Goal: Entertainment & Leisure: Browse casually

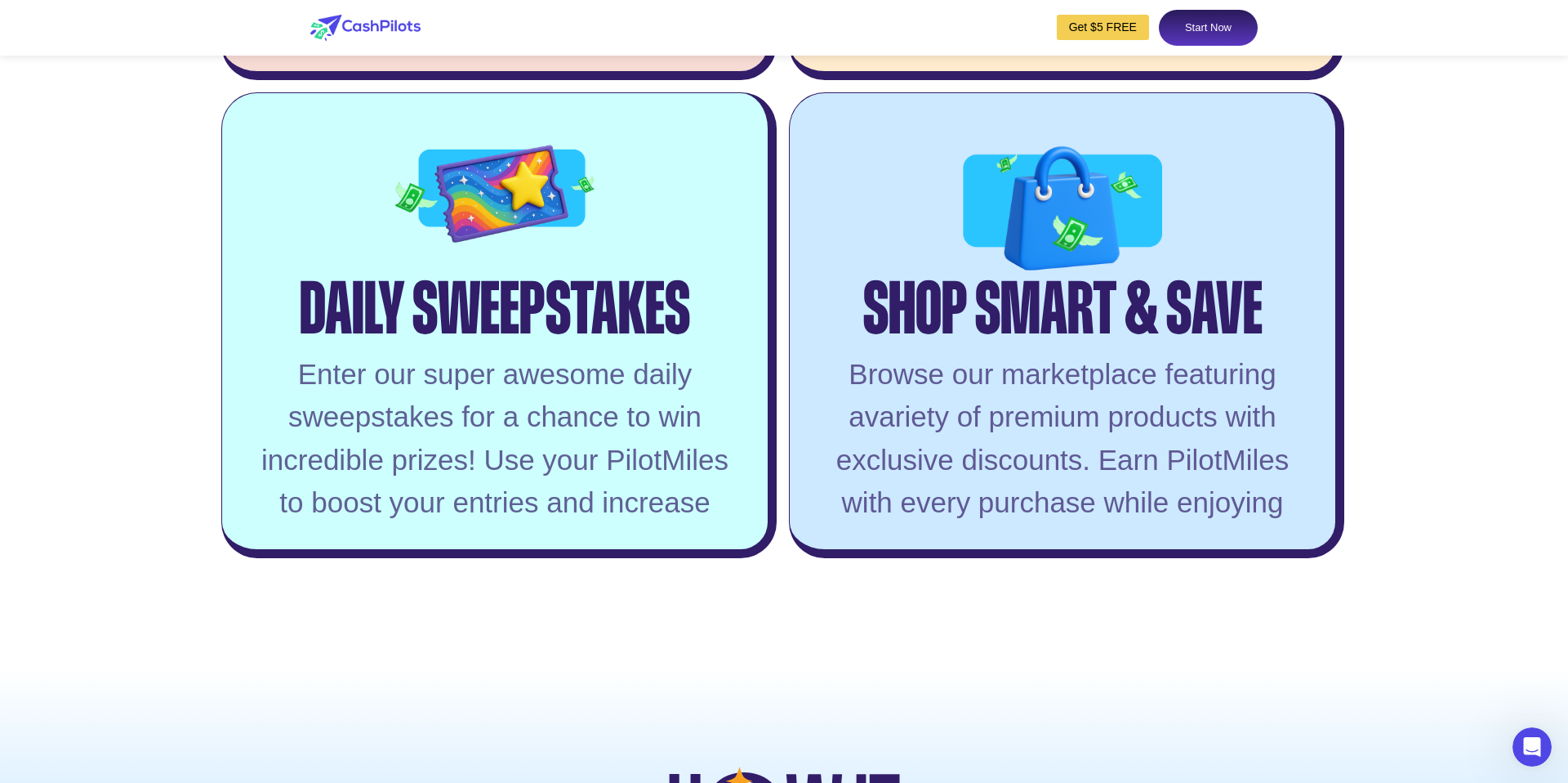
scroll to position [3916, 0]
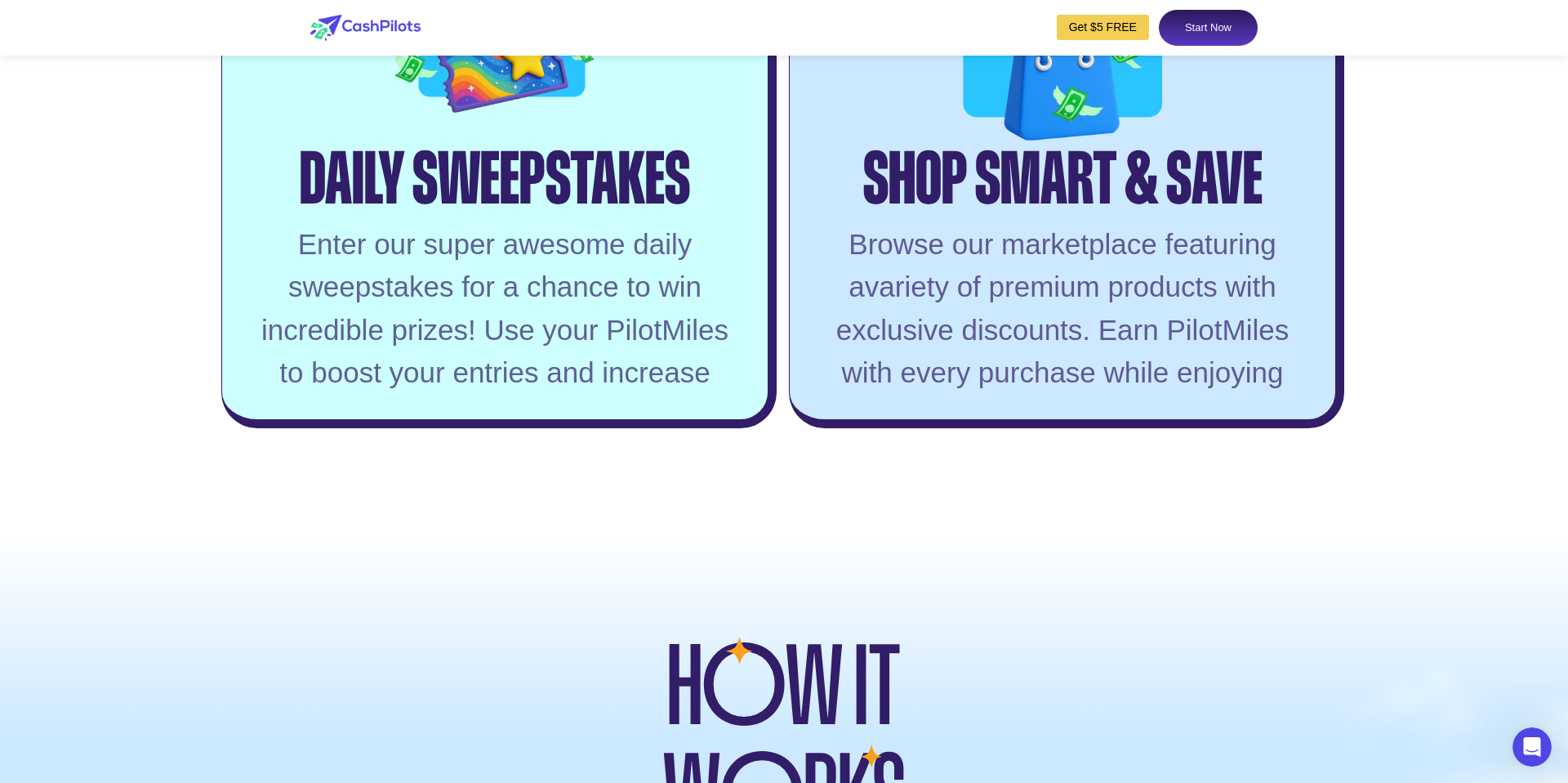
click at [1218, 395] on div "Browse our marketplace featuring avariety of premium products with exclusive di…" at bounding box center [1062, 309] width 497 height 172
click at [1216, 395] on div "Browse our marketplace featuring avariety of premium products with exclusive di…" at bounding box center [1062, 309] width 497 height 172
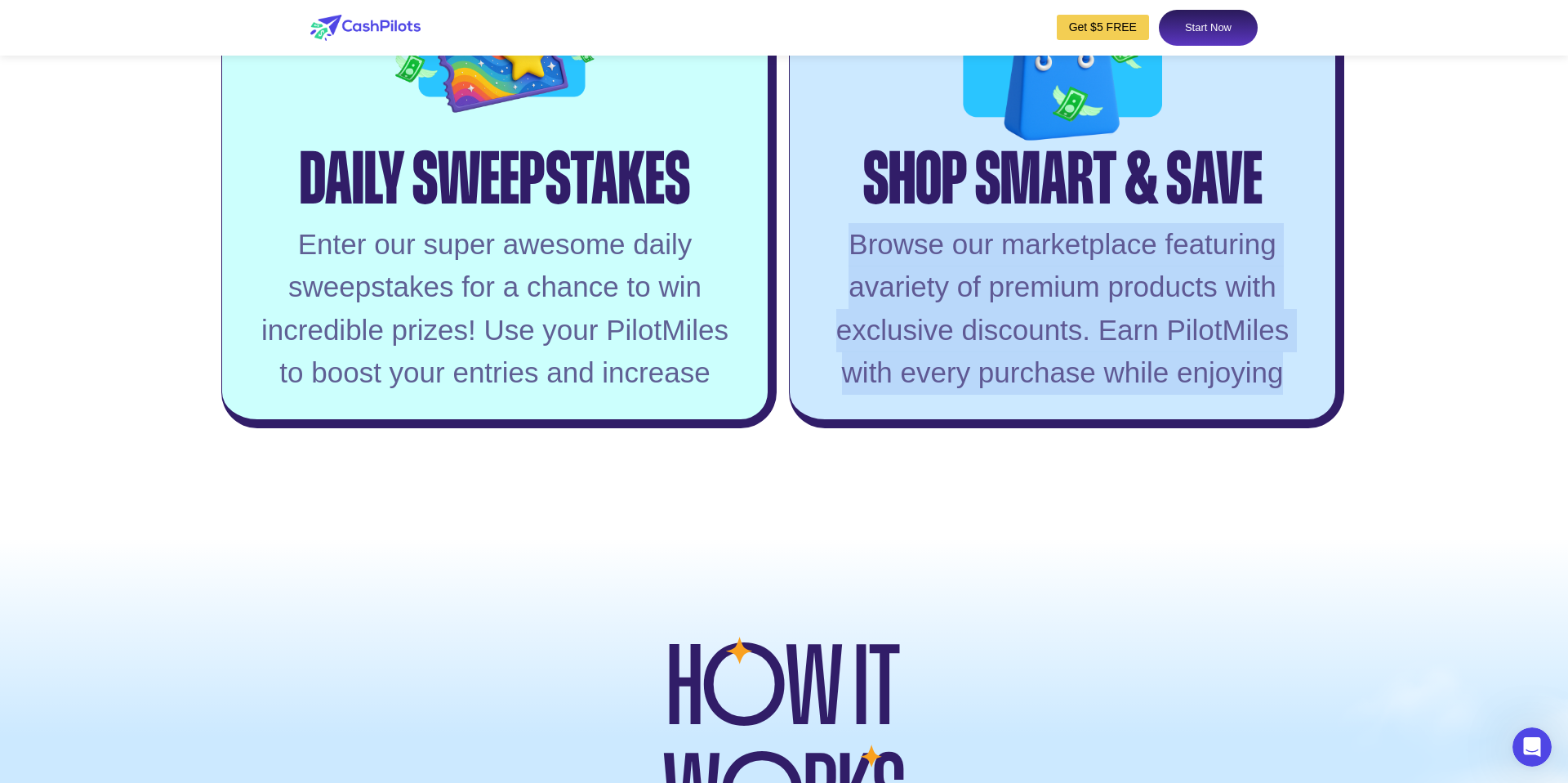
drag, startPoint x: 1216, startPoint y: 425, endPoint x: 1199, endPoint y: 428, distance: 17.3
click at [1215, 395] on div "Browse our marketplace featuring avariety of premium products with exclusive di…" at bounding box center [1062, 309] width 497 height 172
drag, startPoint x: 1167, startPoint y: 427, endPoint x: 675, endPoint y: 438, distance: 492.1
click at [1166, 395] on div "Browse our marketplace featuring avariety of premium products with exclusive di…" at bounding box center [1062, 309] width 497 height 172
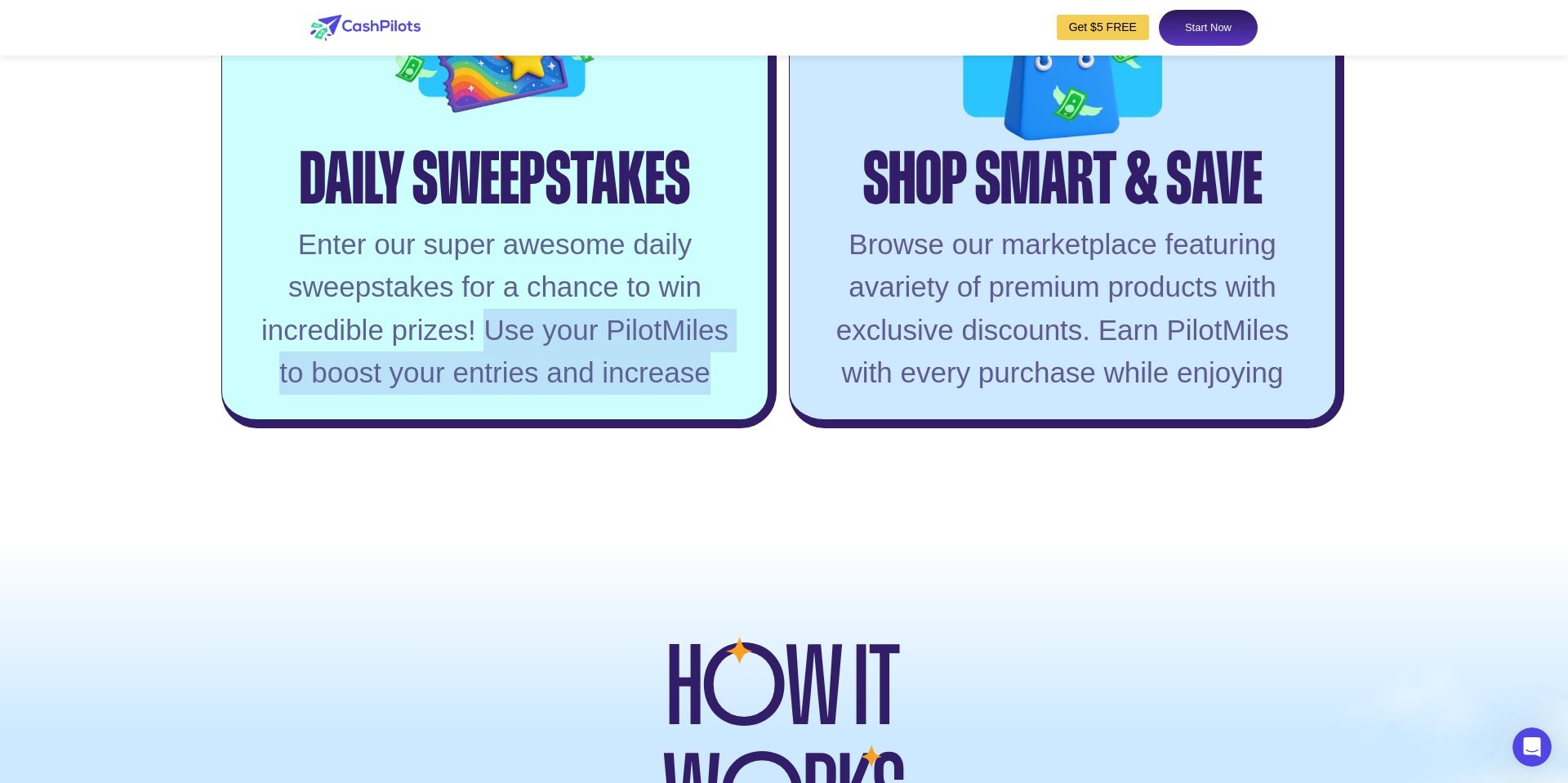
drag, startPoint x: 488, startPoint y: 380, endPoint x: 713, endPoint y: 424, distance: 229.3
click at [713, 395] on div "Enter our super awesome daily sweepstakes for a chance to win incredible prizes…" at bounding box center [495, 309] width 497 height 172
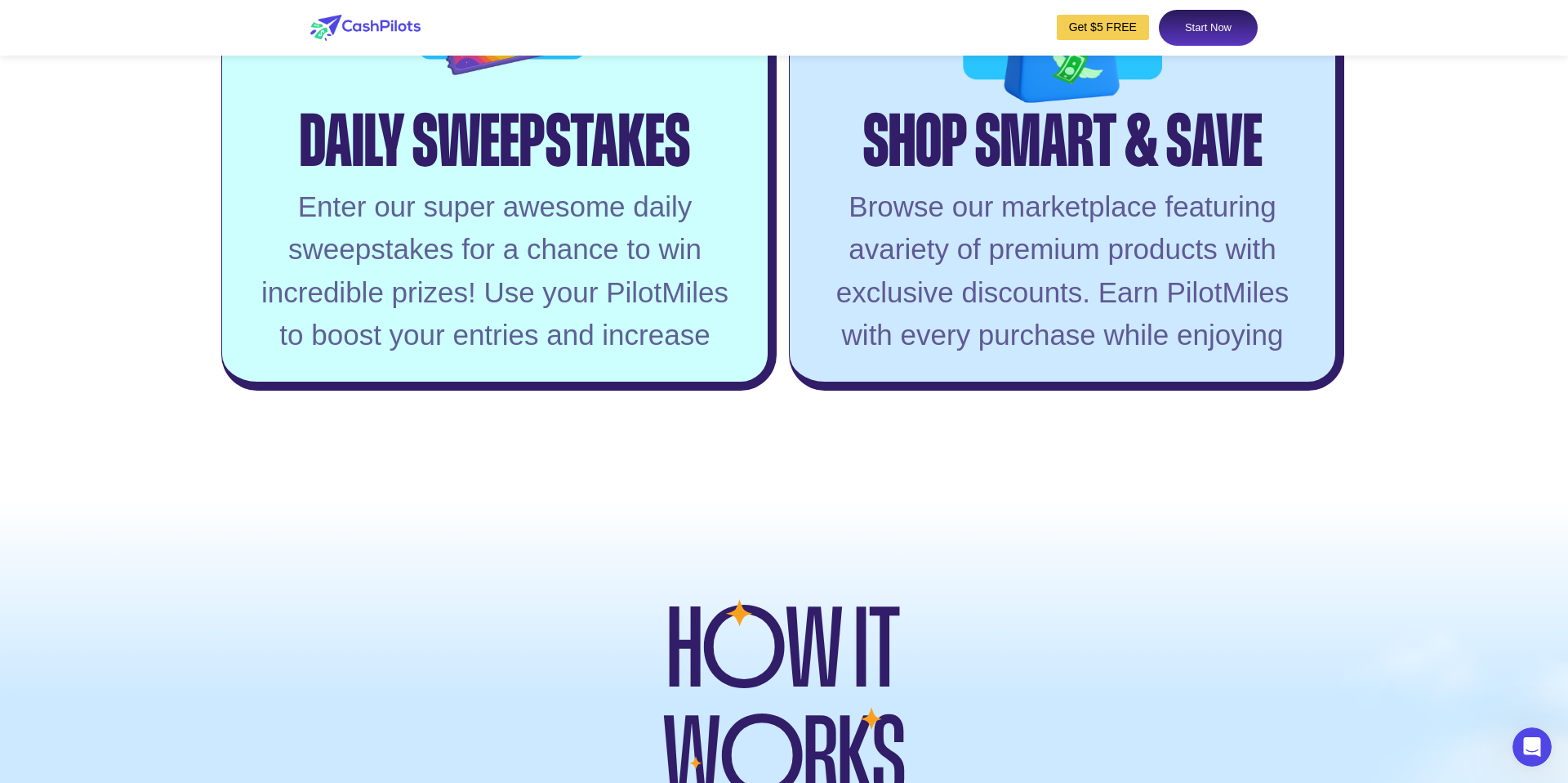
scroll to position [3784, 0]
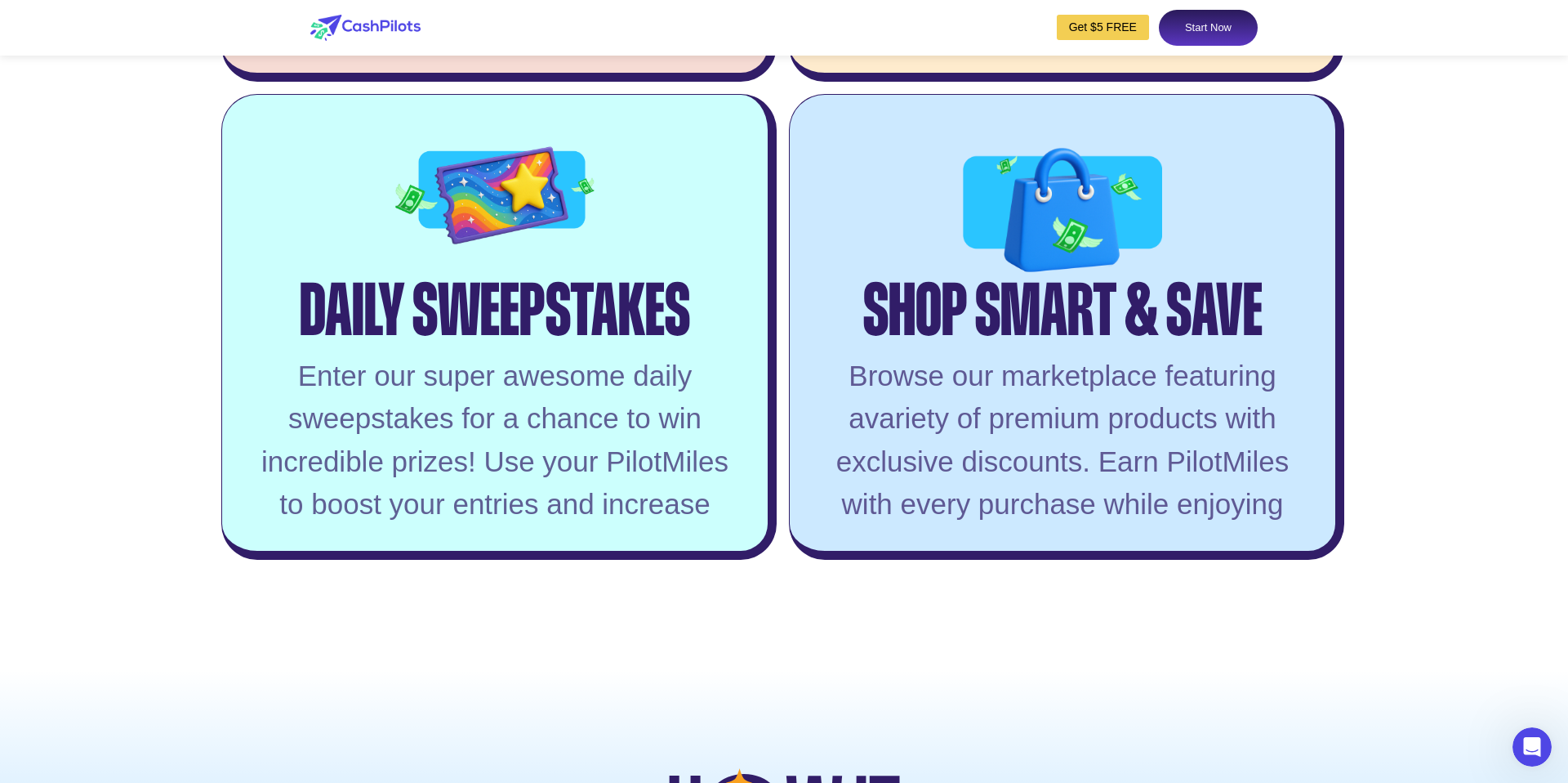
click at [320, 440] on div "Enter our super awesome daily sweepstakes for a chance to win incredible prizes…" at bounding box center [495, 441] width 497 height 172
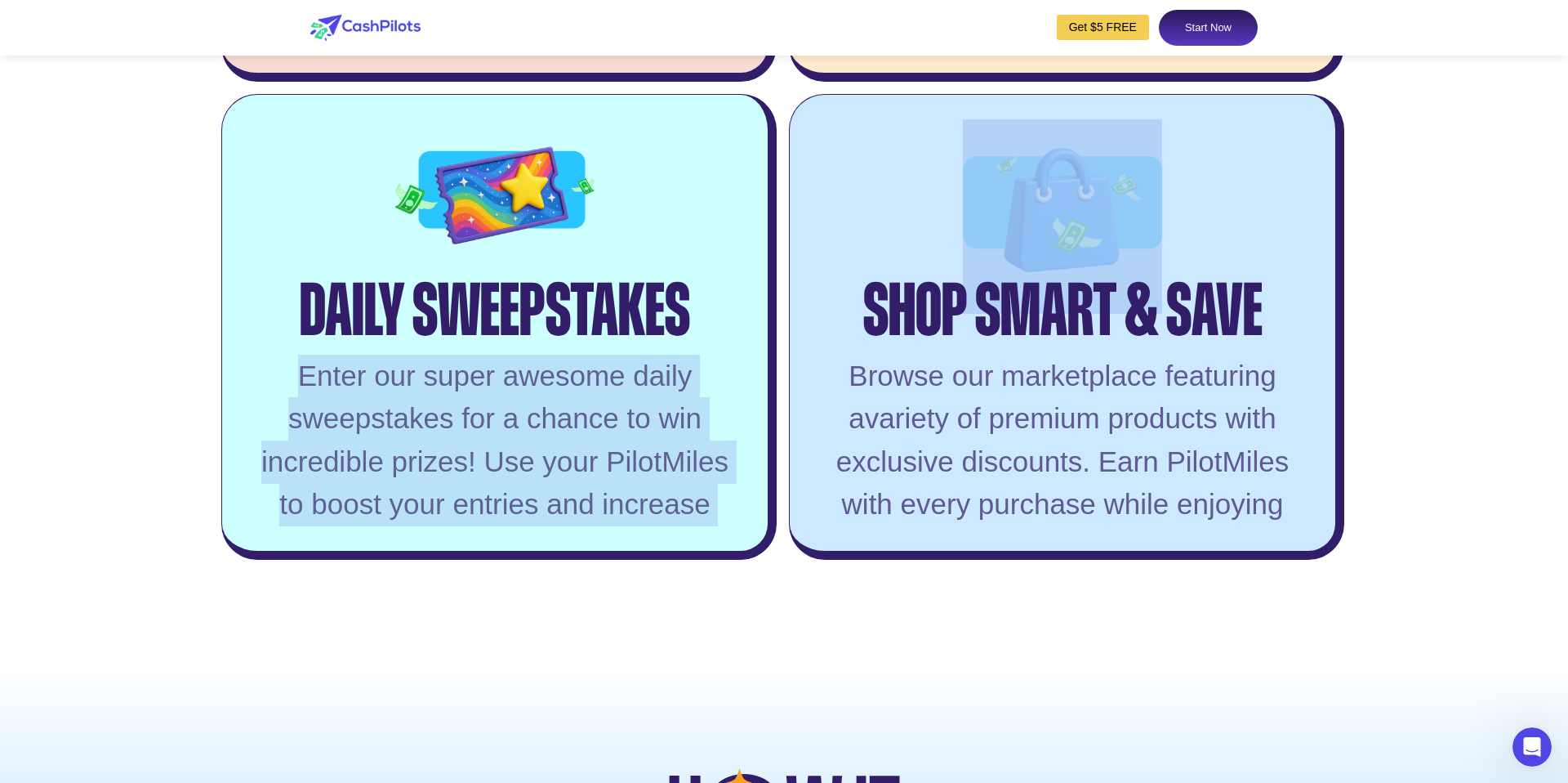
click at [320, 440] on div "Enter our super awesome daily sweepstakes for a chance to win incredible prizes…" at bounding box center [495, 441] width 497 height 172
copy div "Enter our super awesome daily sweepstakes for a chance to win incredible prizes…"
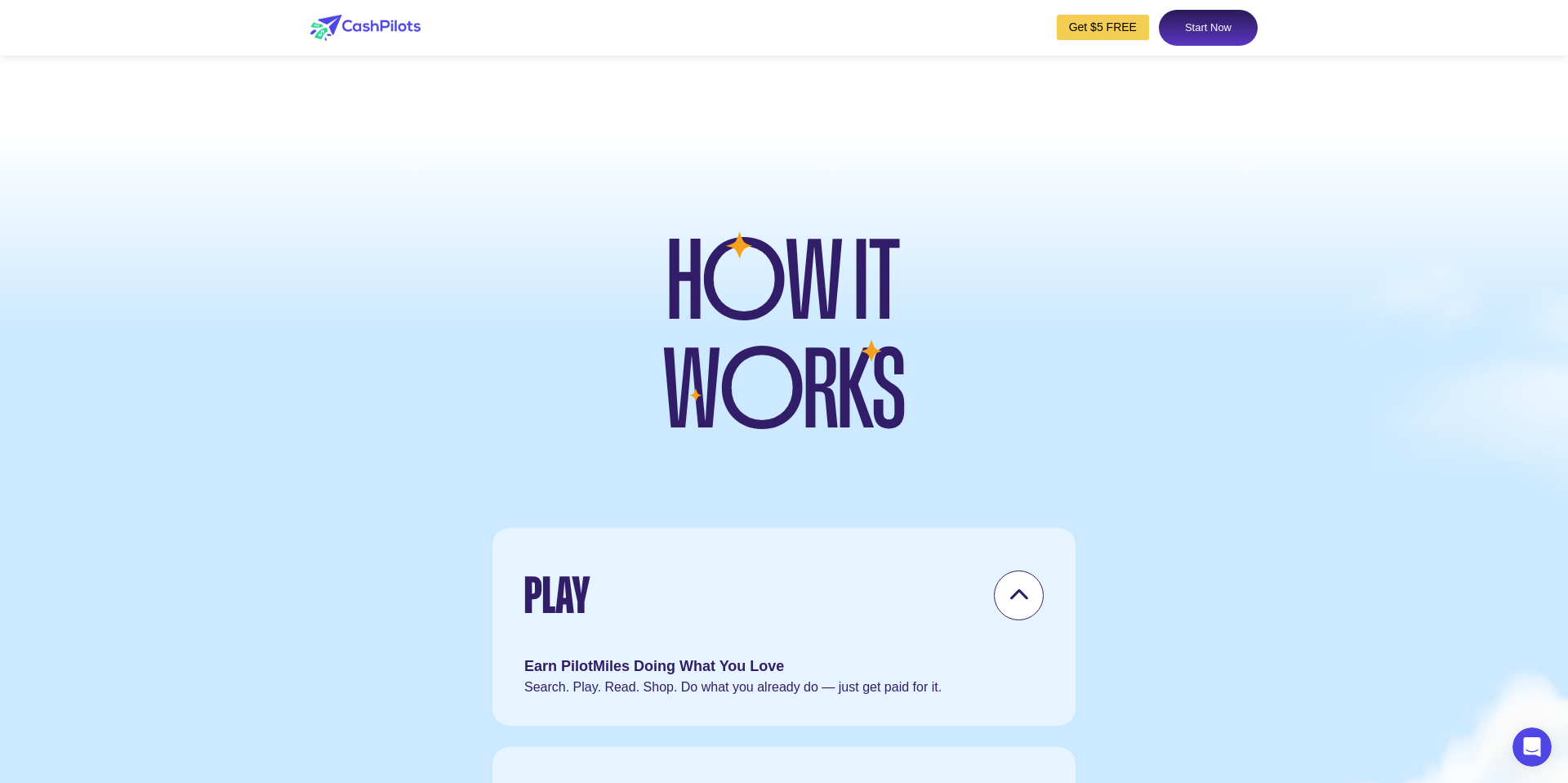
scroll to position [3692, 0]
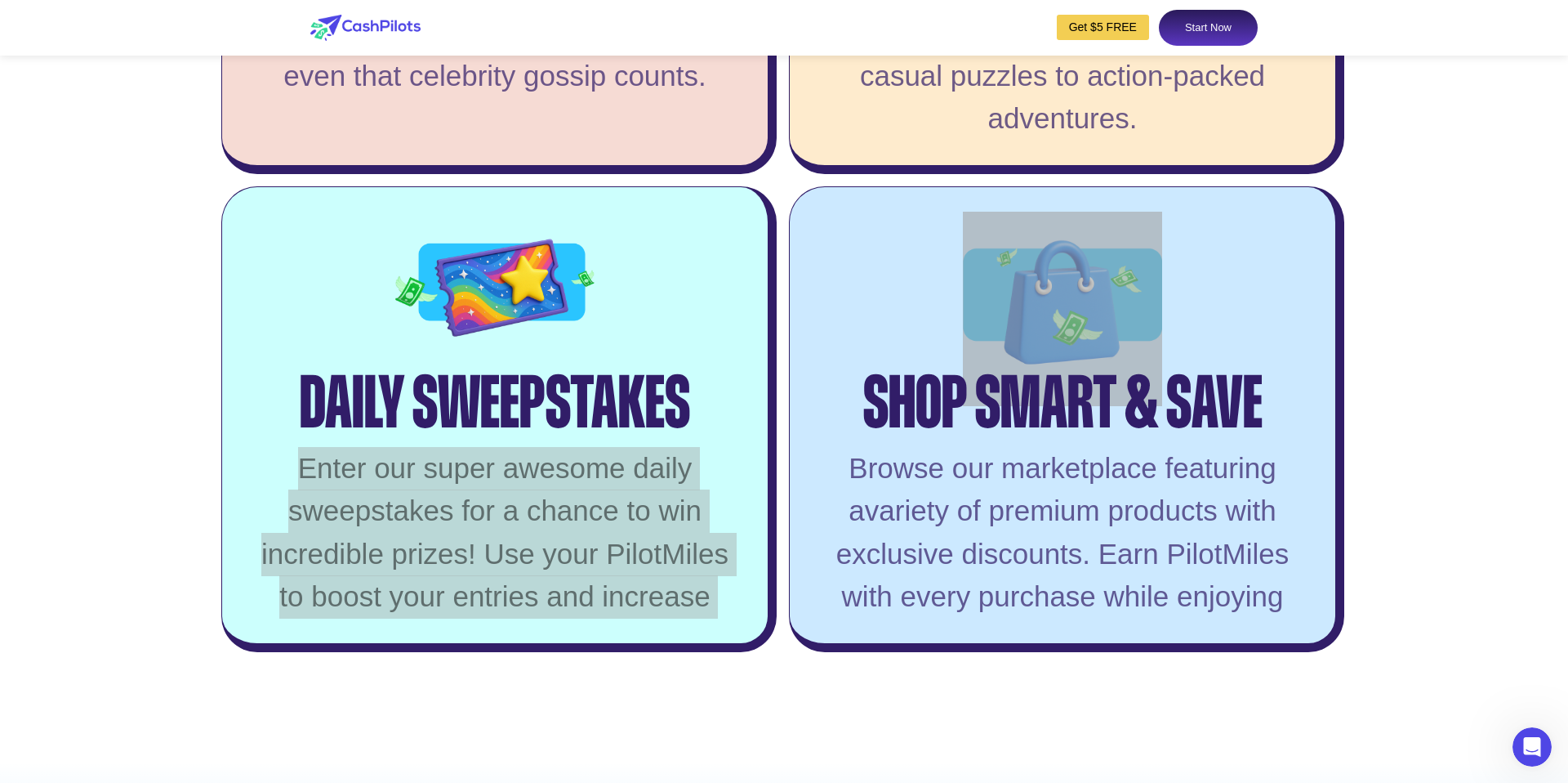
copy div "Enter our super awesome daily sweepstakes for a chance to win incredible prizes…"
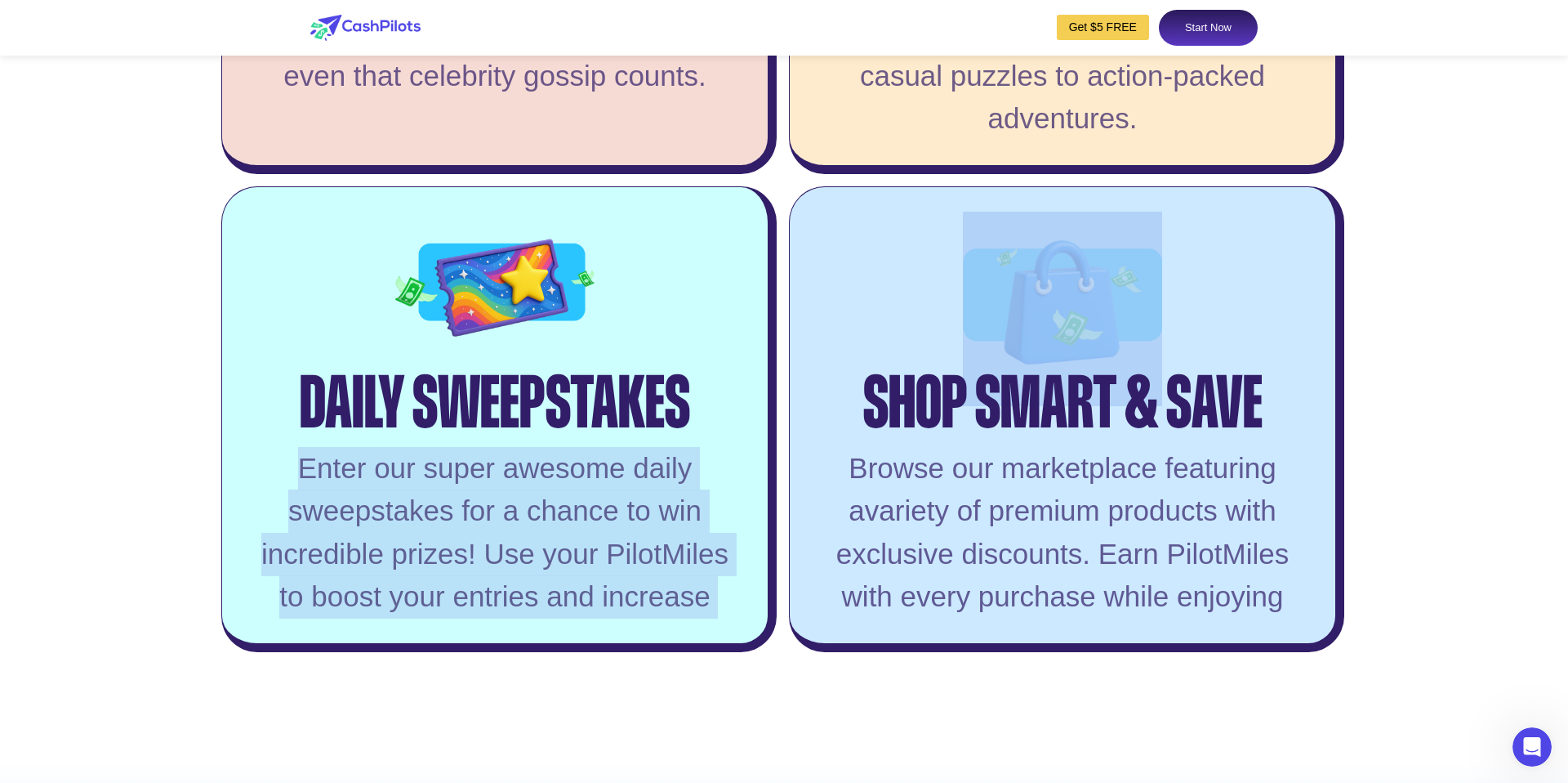
click at [402, 423] on div "Daily Sweepstakes" at bounding box center [494, 384] width 390 height 77
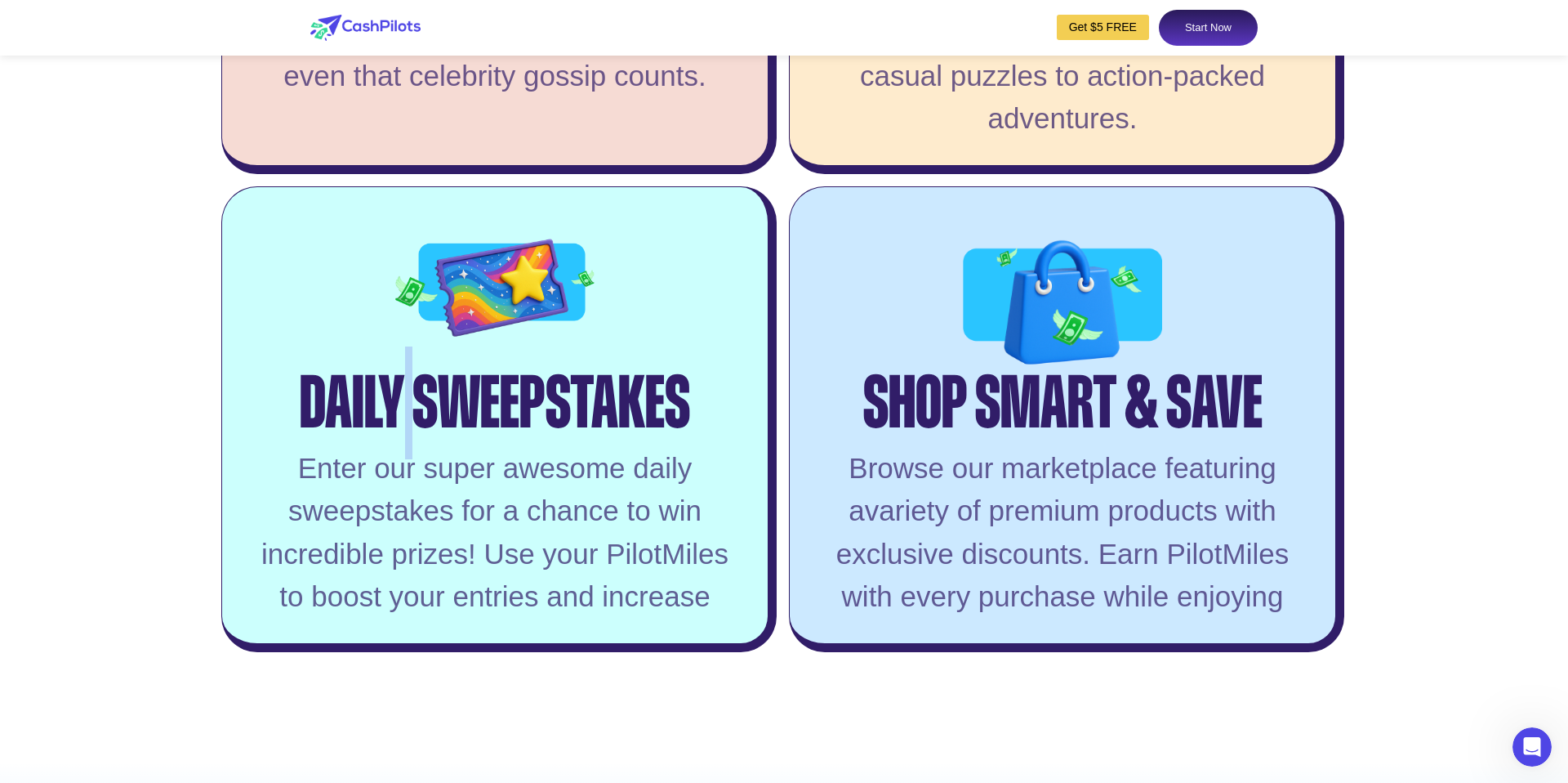
click at [402, 423] on div "Daily Sweepstakes" at bounding box center [494, 384] width 390 height 77
click at [403, 423] on div "Daily Sweepstakes" at bounding box center [494, 384] width 390 height 77
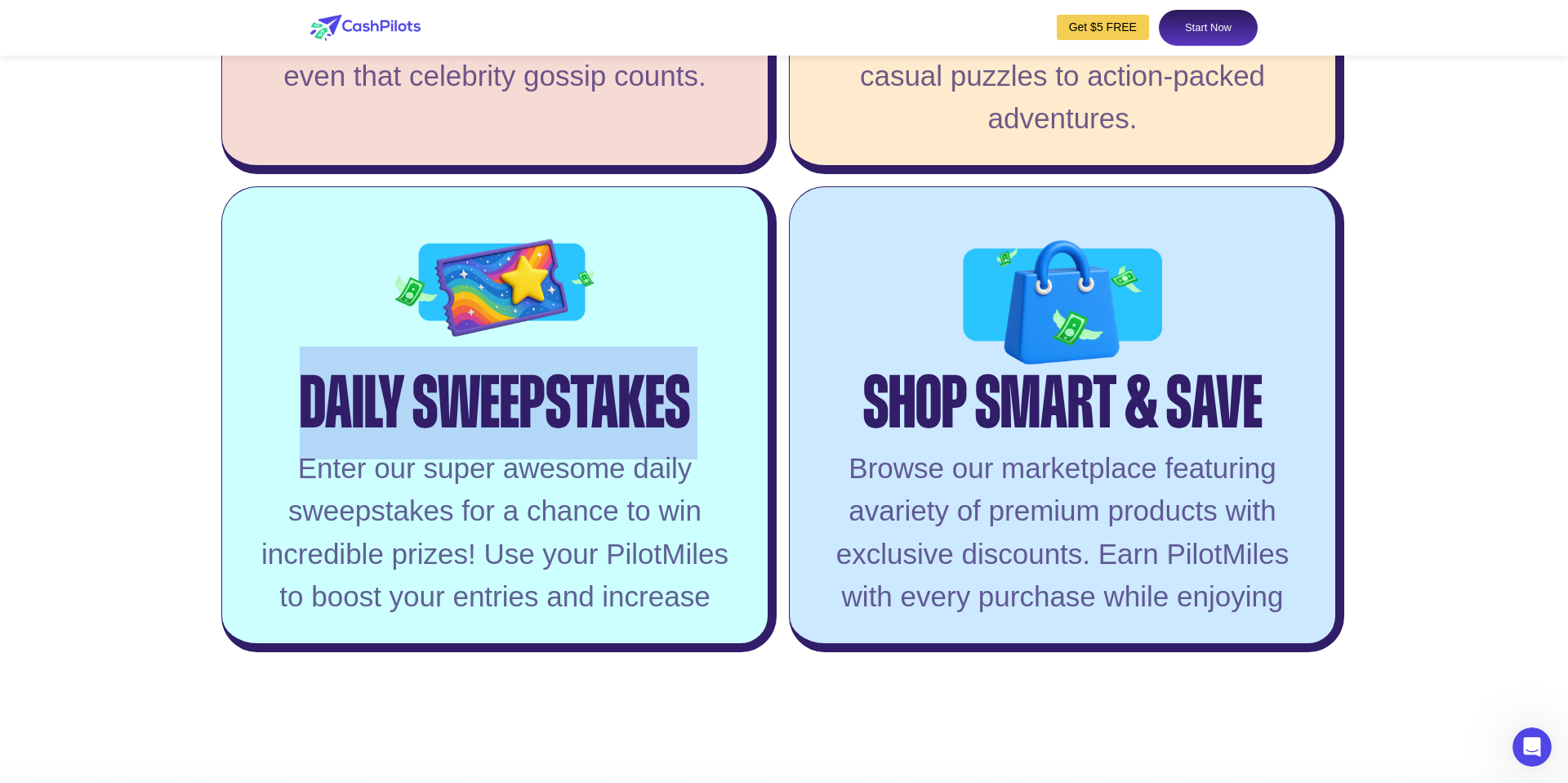
click at [403, 423] on div "Daily Sweepstakes" at bounding box center [494, 384] width 390 height 77
click at [1096, 423] on div "Shop Smart & Save" at bounding box center [1062, 384] width 399 height 77
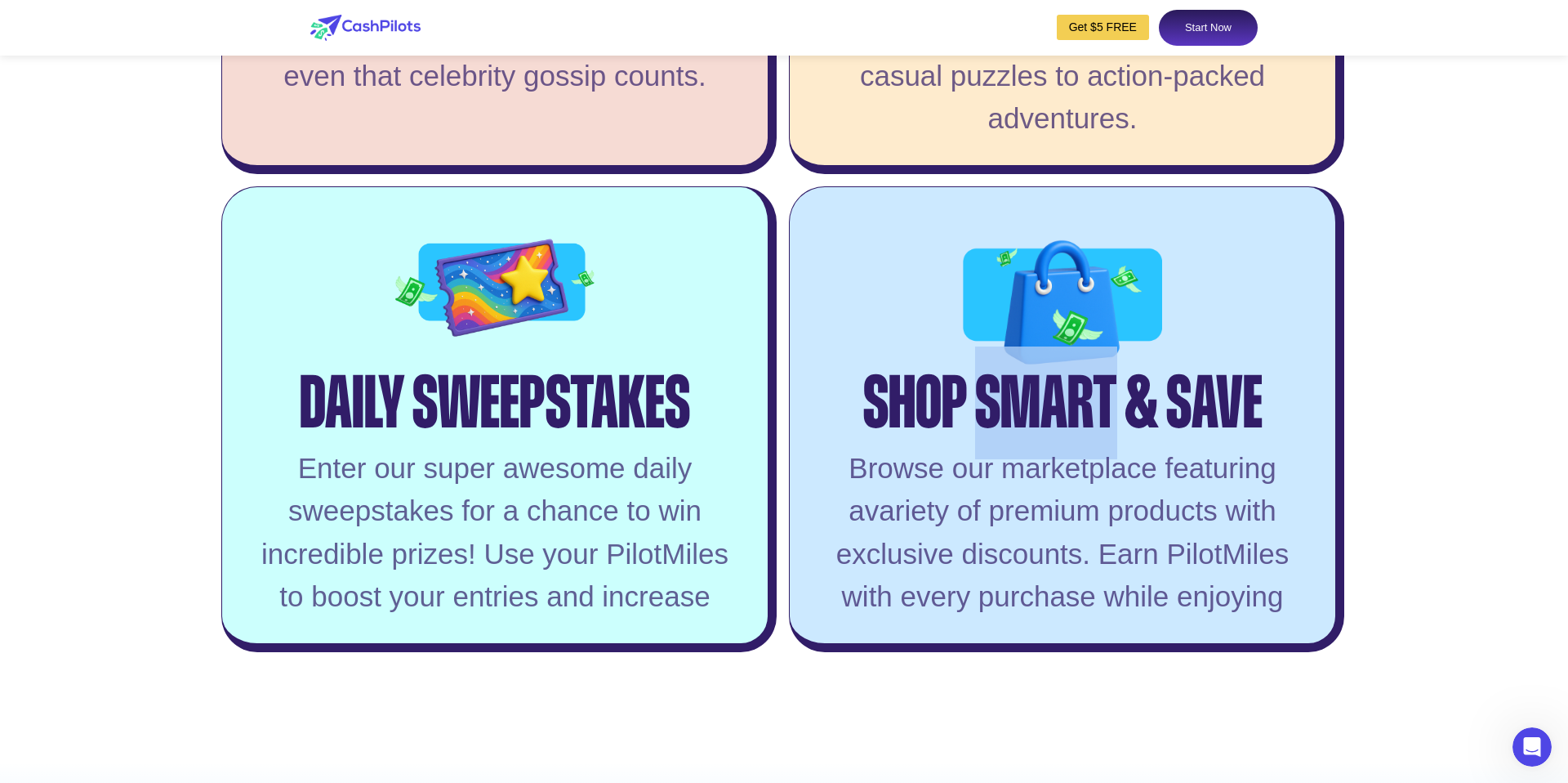
click at [1096, 423] on div "Shop Smart & Save" at bounding box center [1062, 384] width 399 height 77
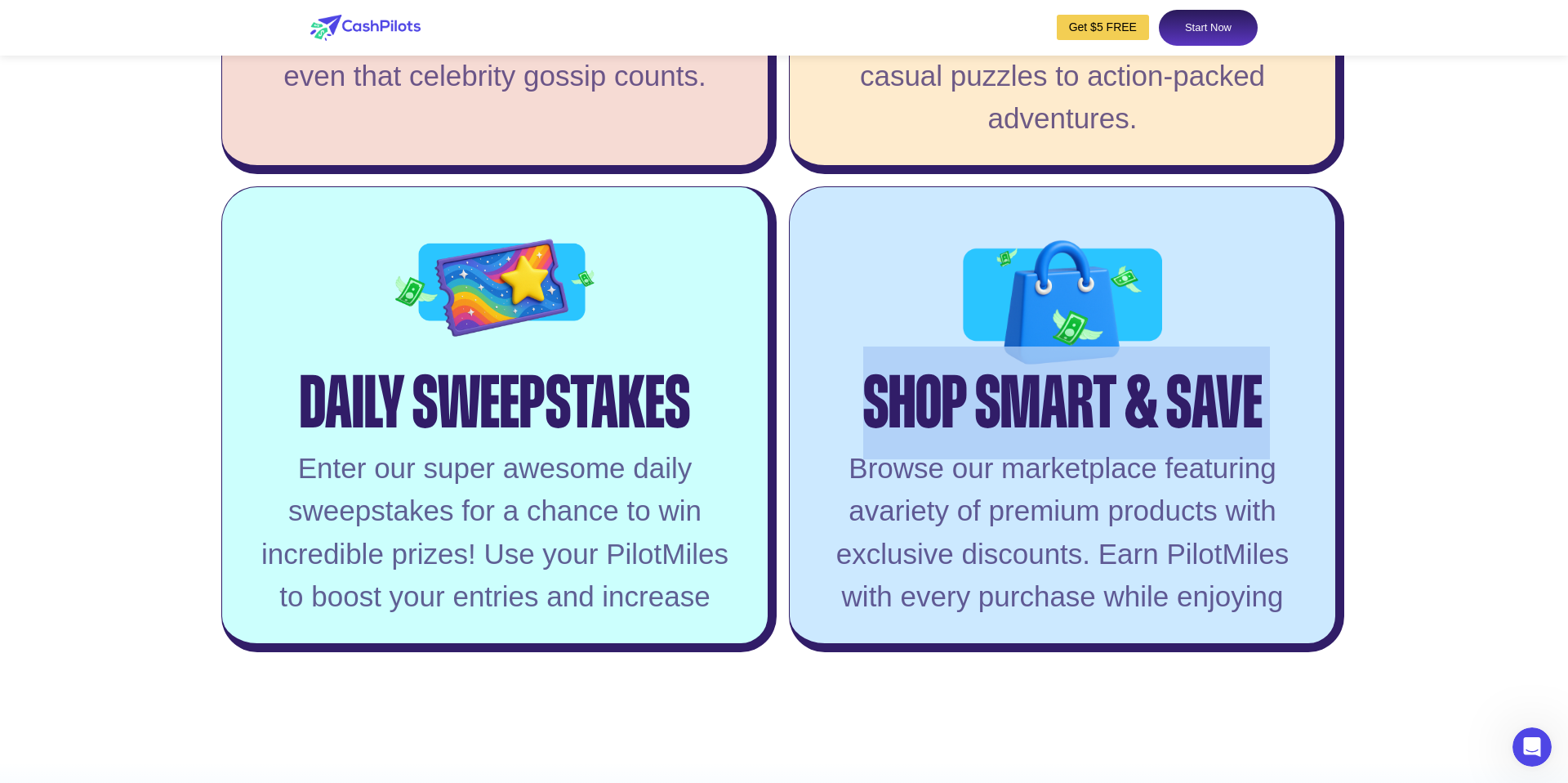
click at [1096, 423] on div "Shop Smart & Save" at bounding box center [1062, 384] width 399 height 77
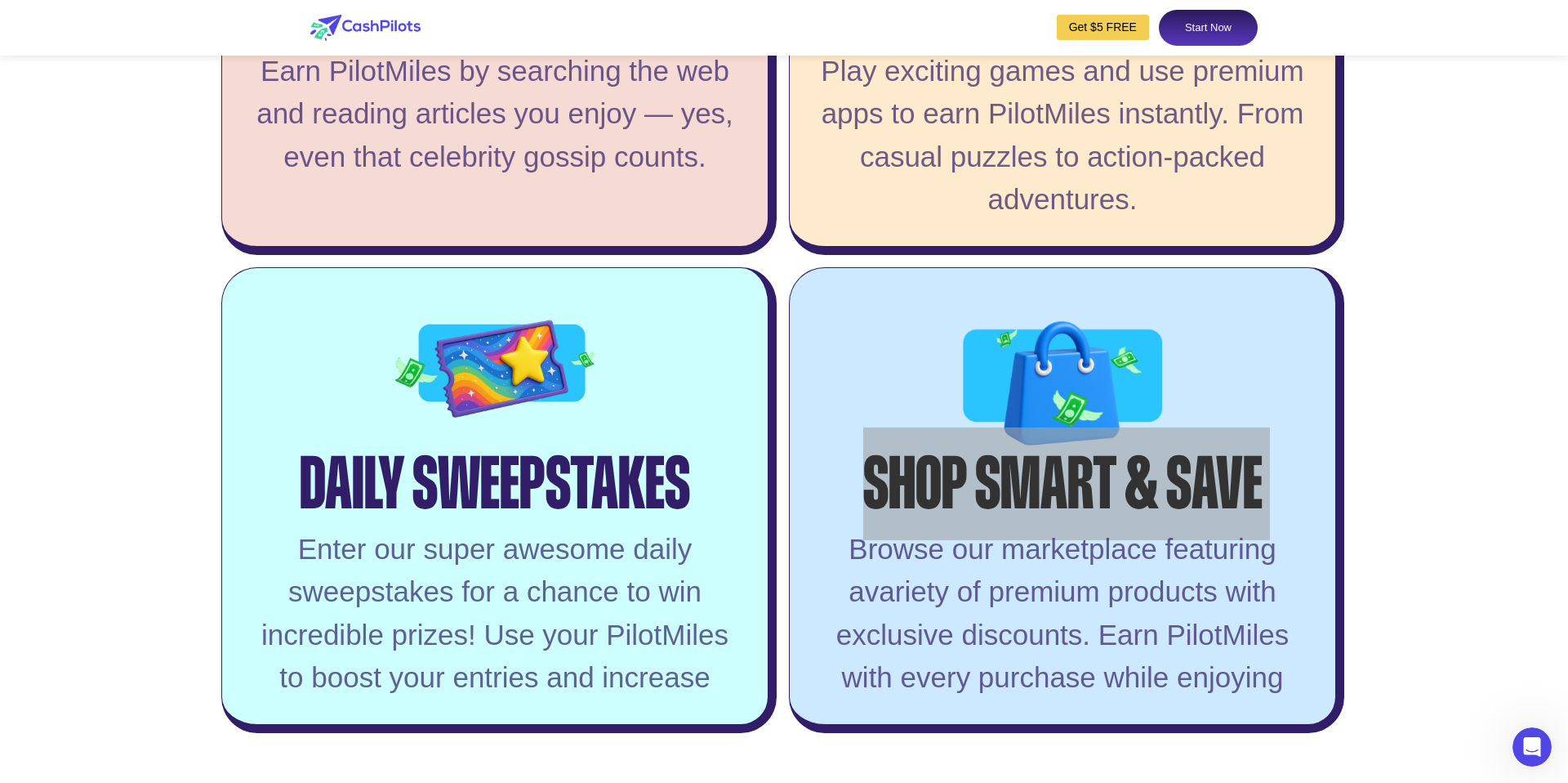
scroll to position [3612, 0]
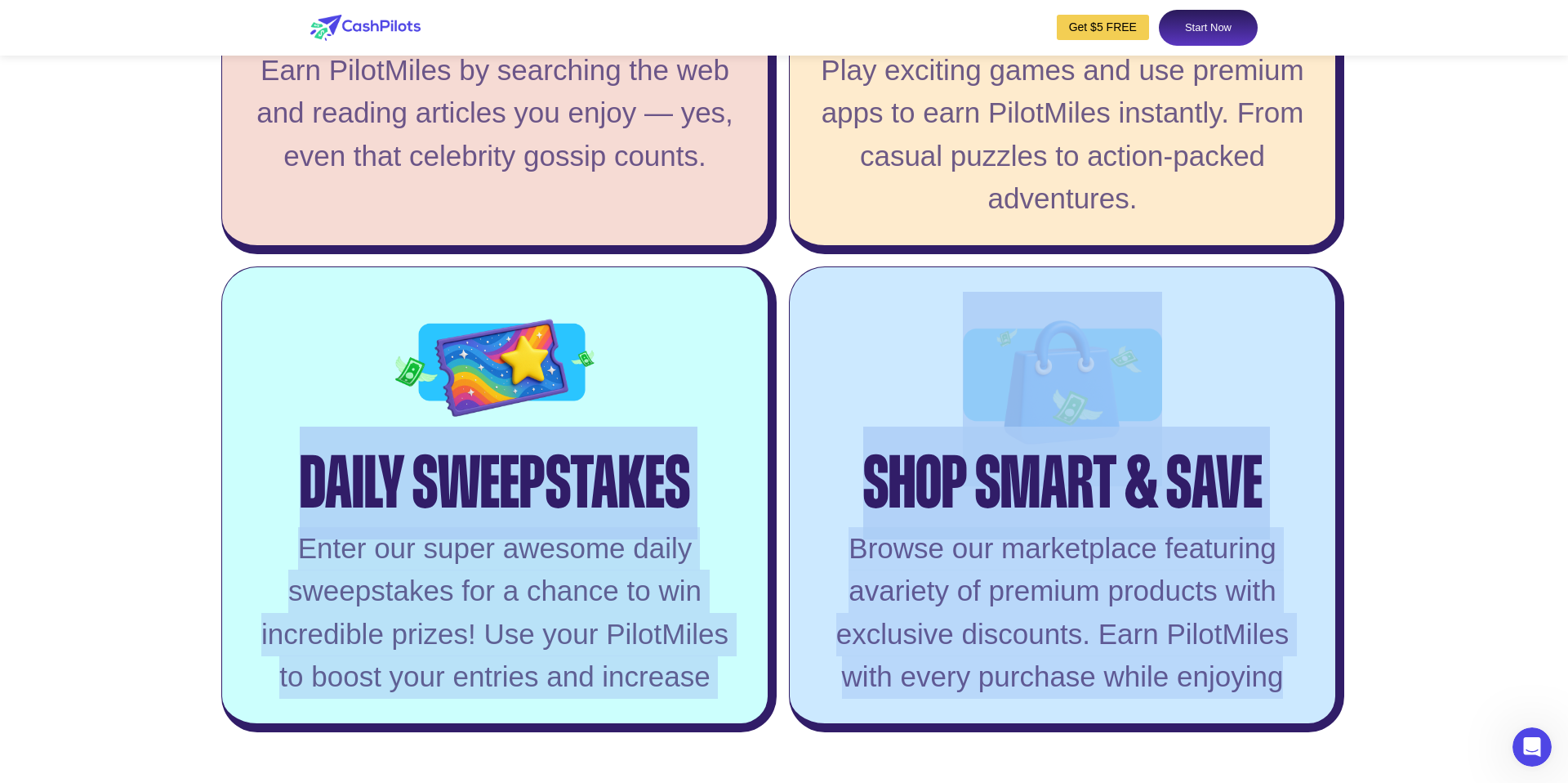
drag, startPoint x: 294, startPoint y: 505, endPoint x: 1279, endPoint y: 718, distance: 1007.8
click at [1279, 718] on div "Browse the Web Earn PilotMiles by searching the web and reading articles you en…" at bounding box center [784, 259] width 1125 height 943
copy div "Daily Sweepstakes Enter our super awesome daily sweepstakes for a chance to win…"
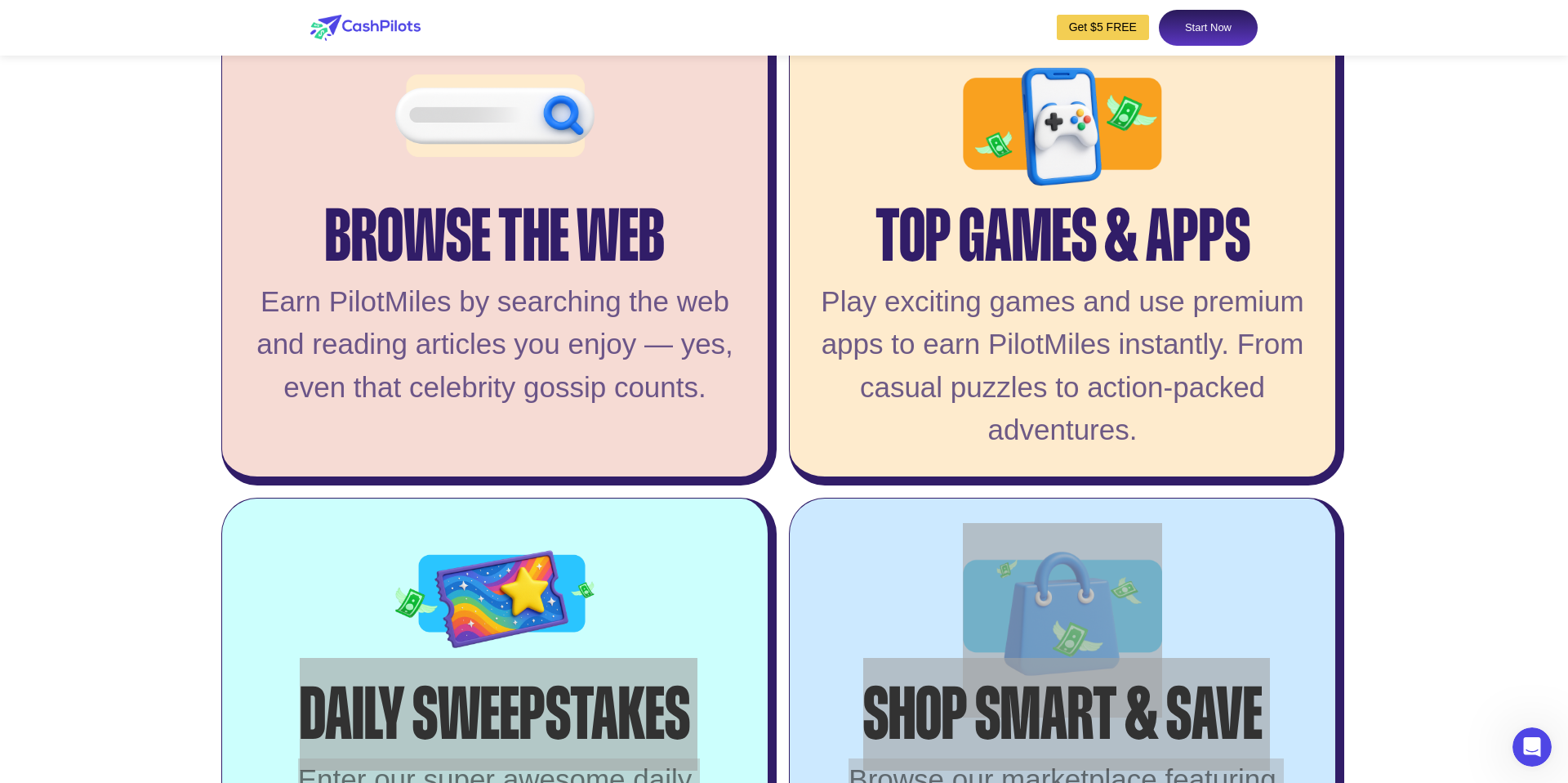
scroll to position [3451, 0]
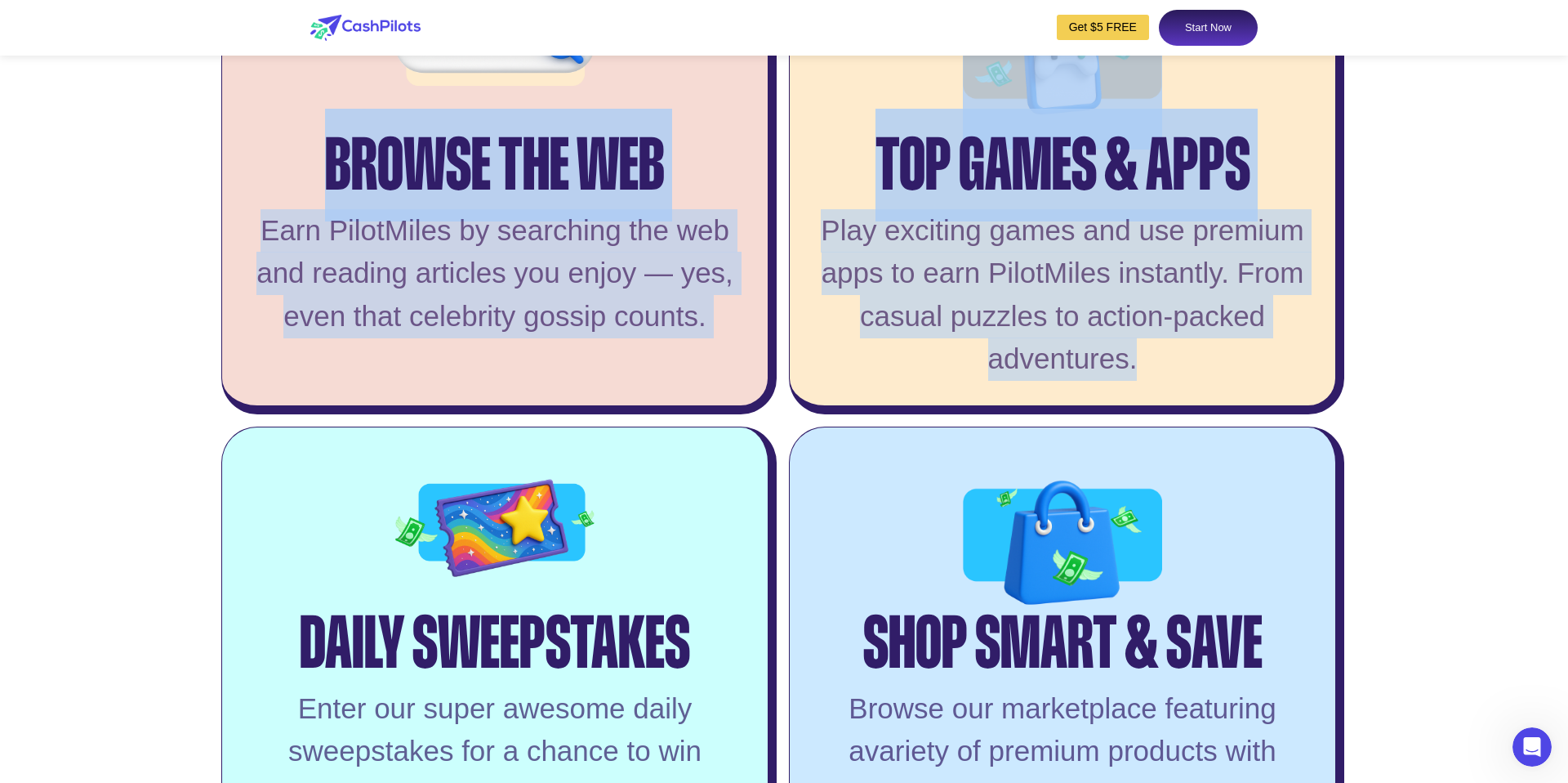
drag, startPoint x: 325, startPoint y: 200, endPoint x: 1218, endPoint y: 407, distance: 916.7
click at [1232, 406] on div "Browse the Web Earn PilotMiles by searching the web and reading articles you en…" at bounding box center [784, 420] width 1125 height 943
copy div "Browse the Web Earn PilotMiles by searching the web and reading articles you en…"
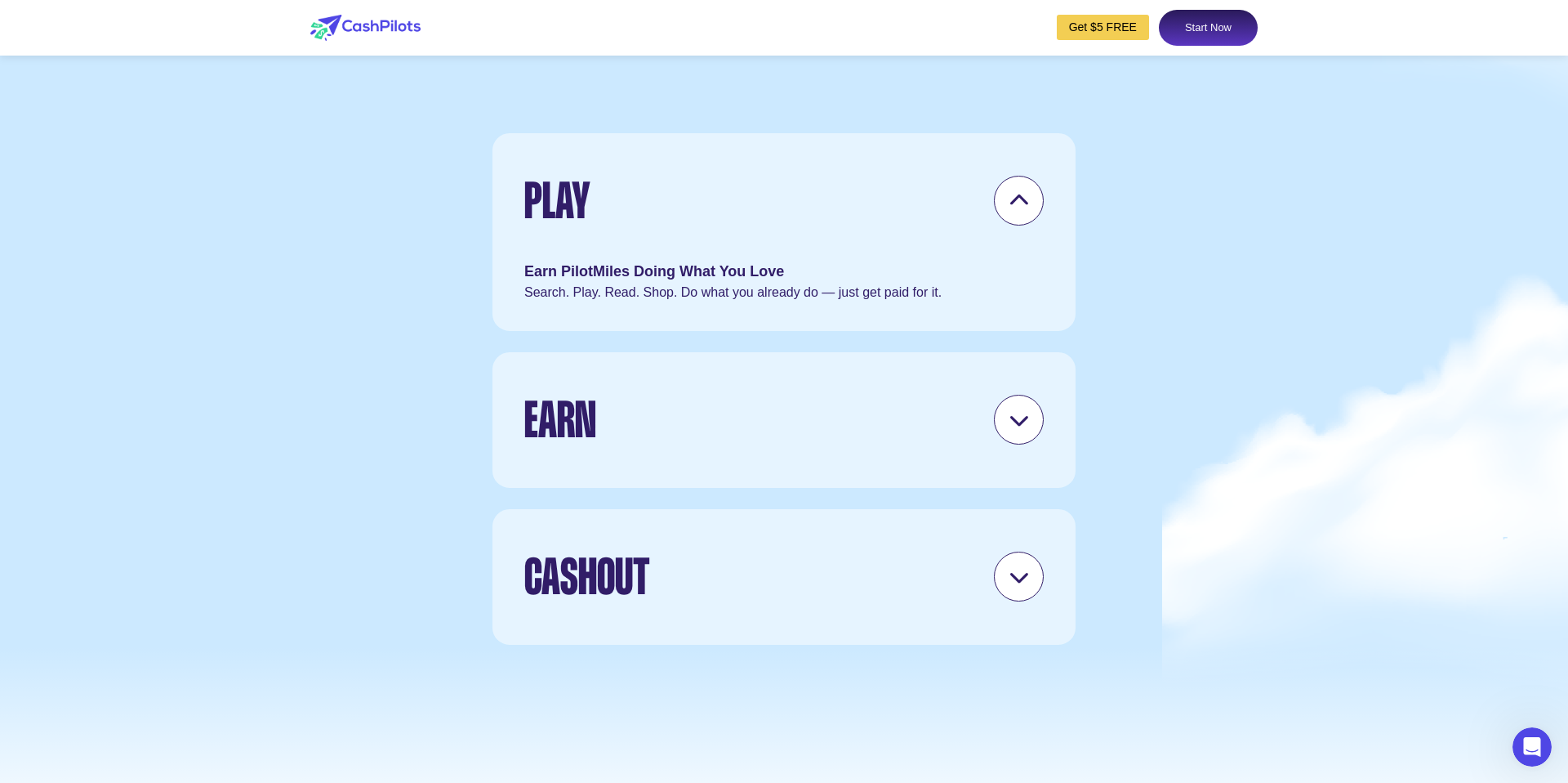
scroll to position [4722, 0]
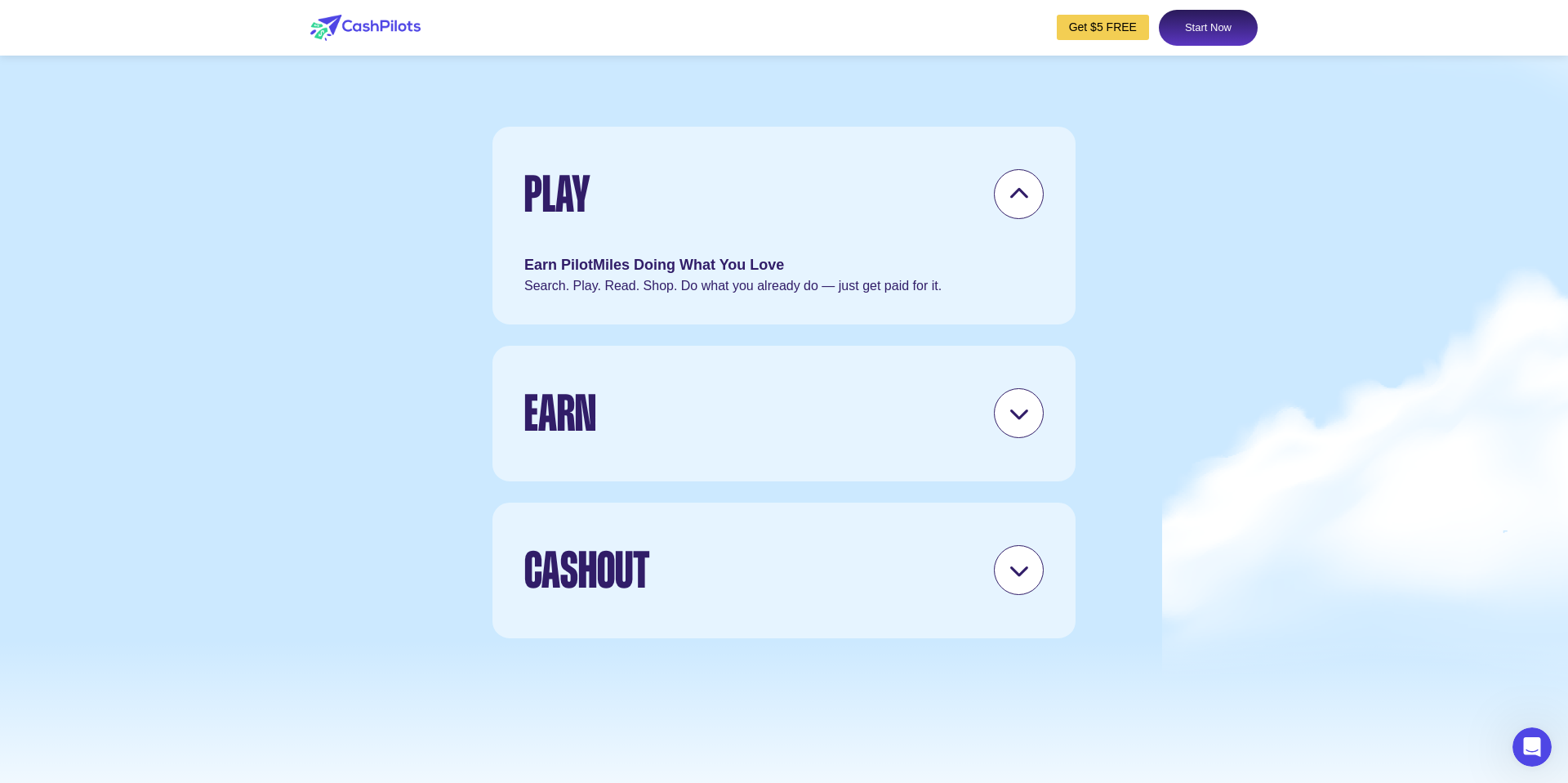
click at [982, 234] on div "Play" at bounding box center [784, 195] width 519 height 78
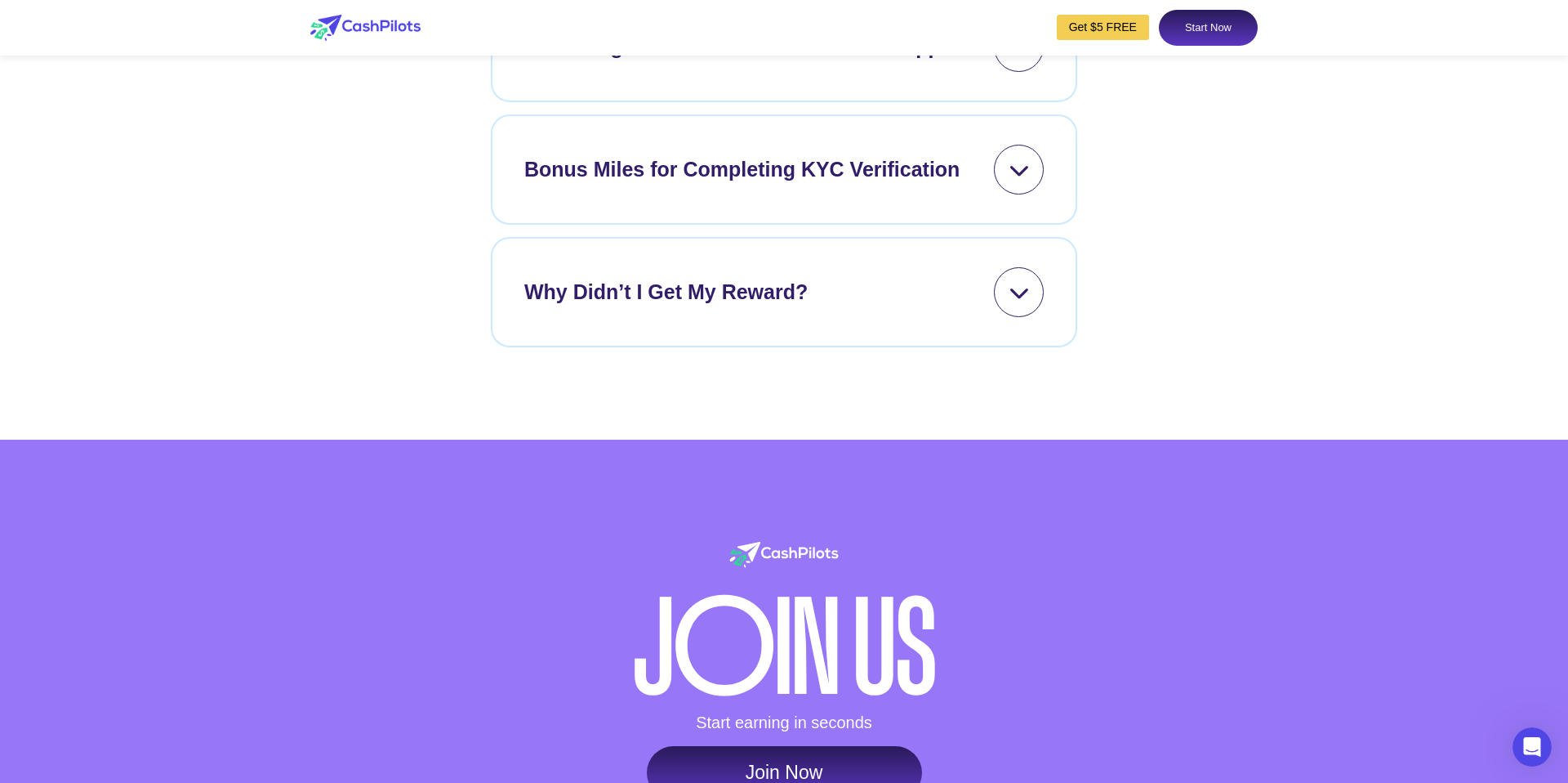
scroll to position [7128, 0]
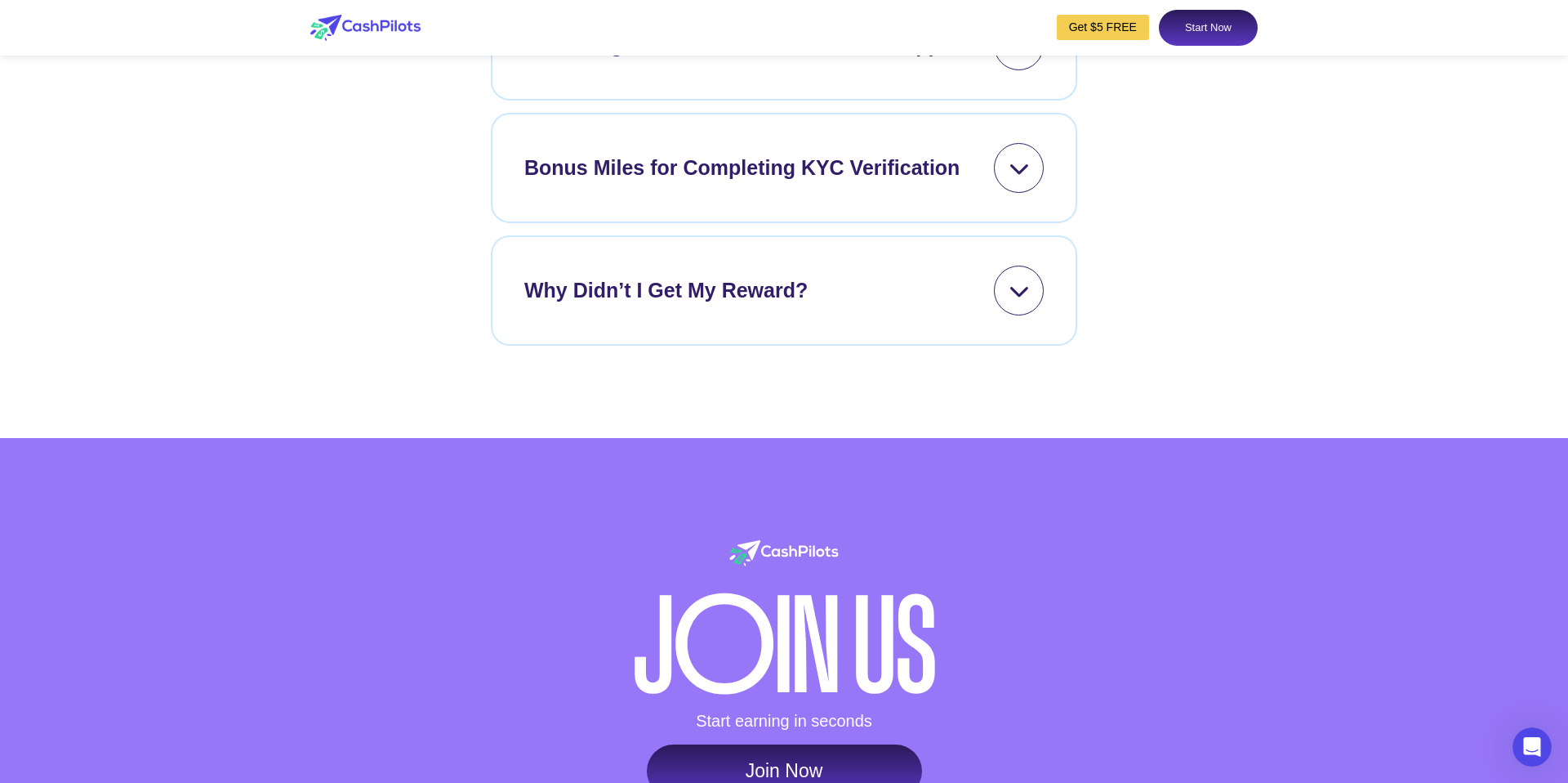
click at [1015, 300] on icon at bounding box center [1018, 290] width 20 height 20
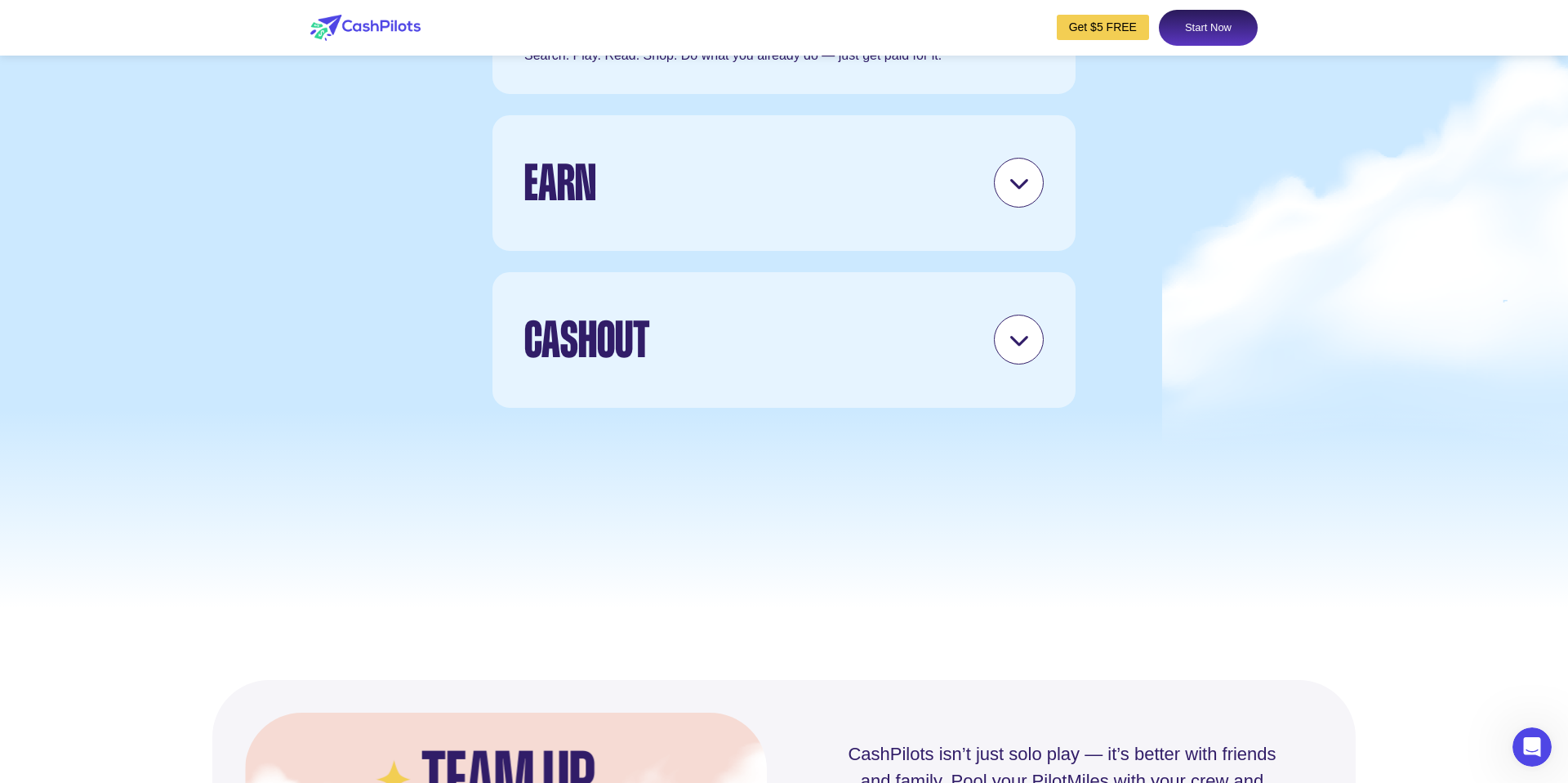
scroll to position [4623, 0]
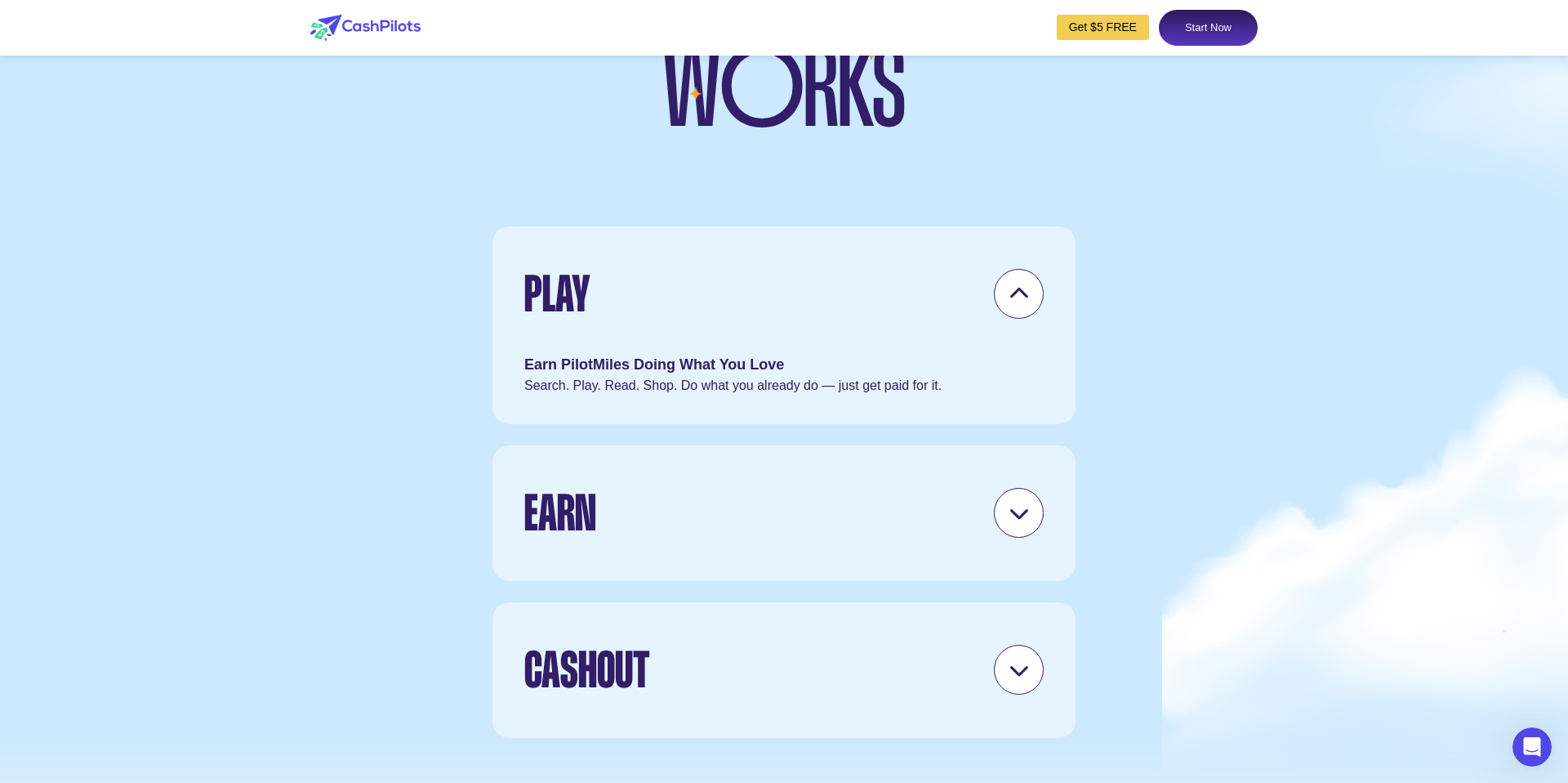
click at [1011, 523] on icon at bounding box center [1018, 512] width 20 height 20
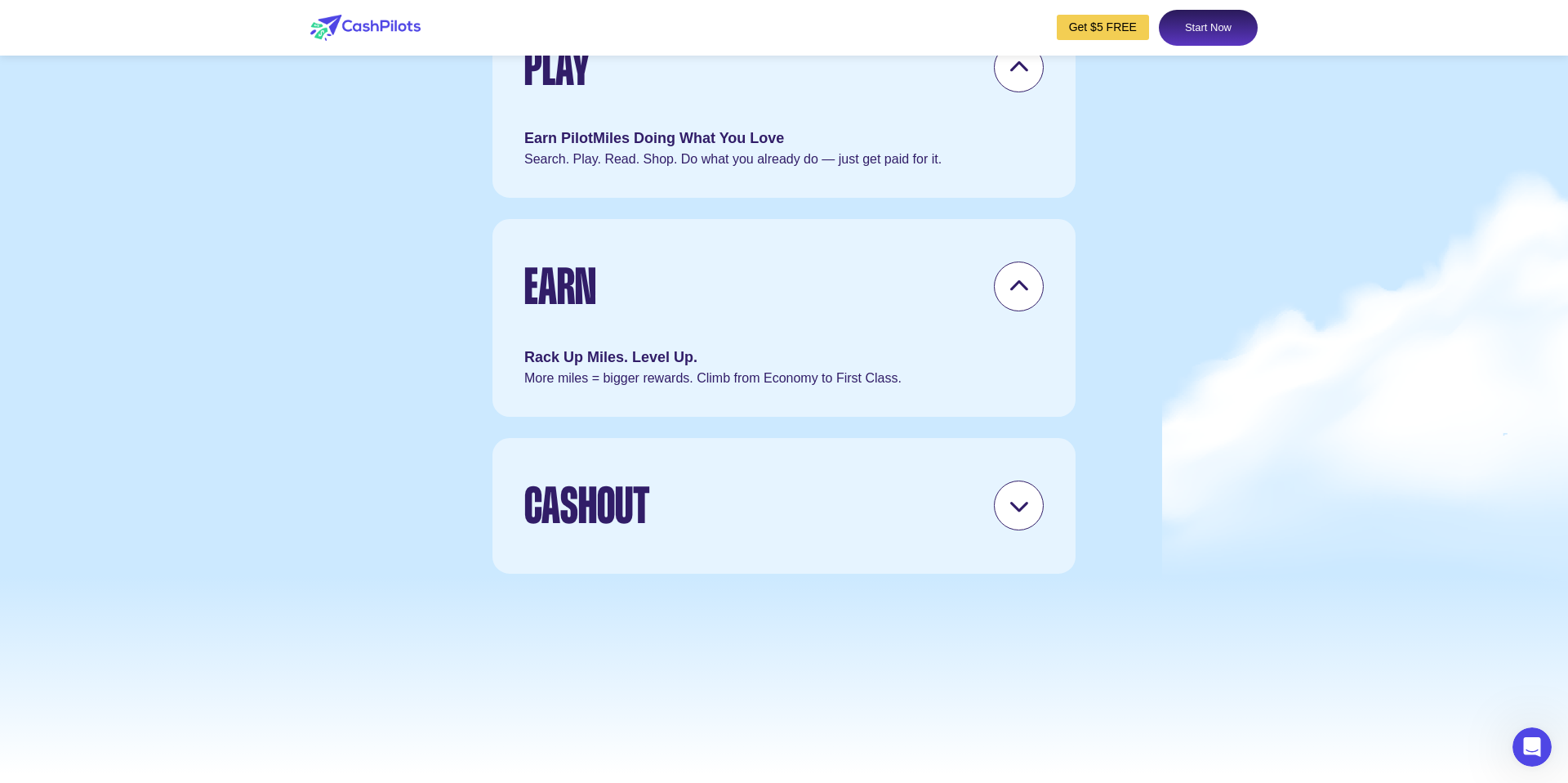
scroll to position [4902, 0]
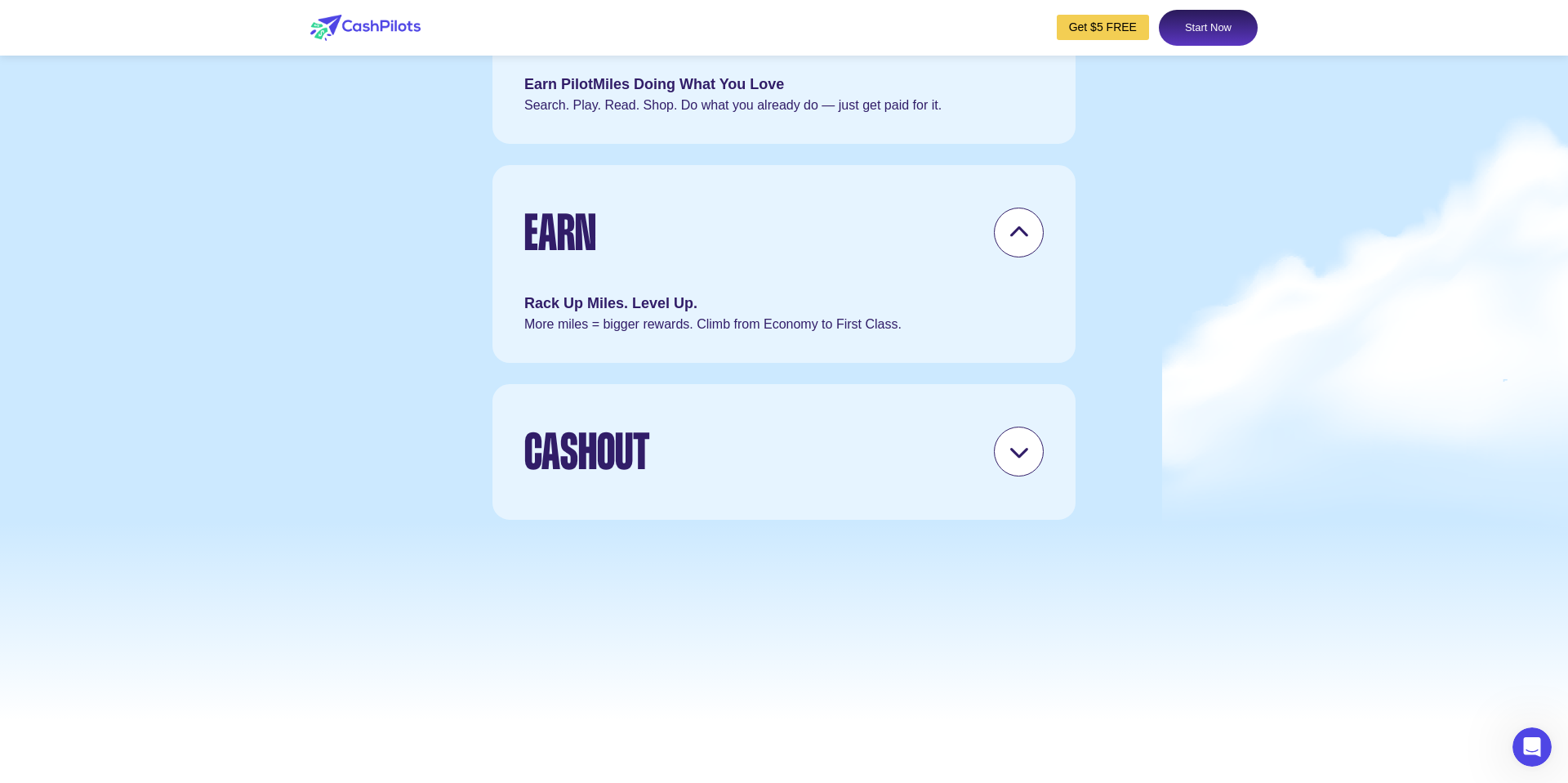
click at [1016, 462] on icon at bounding box center [1018, 451] width 20 height 20
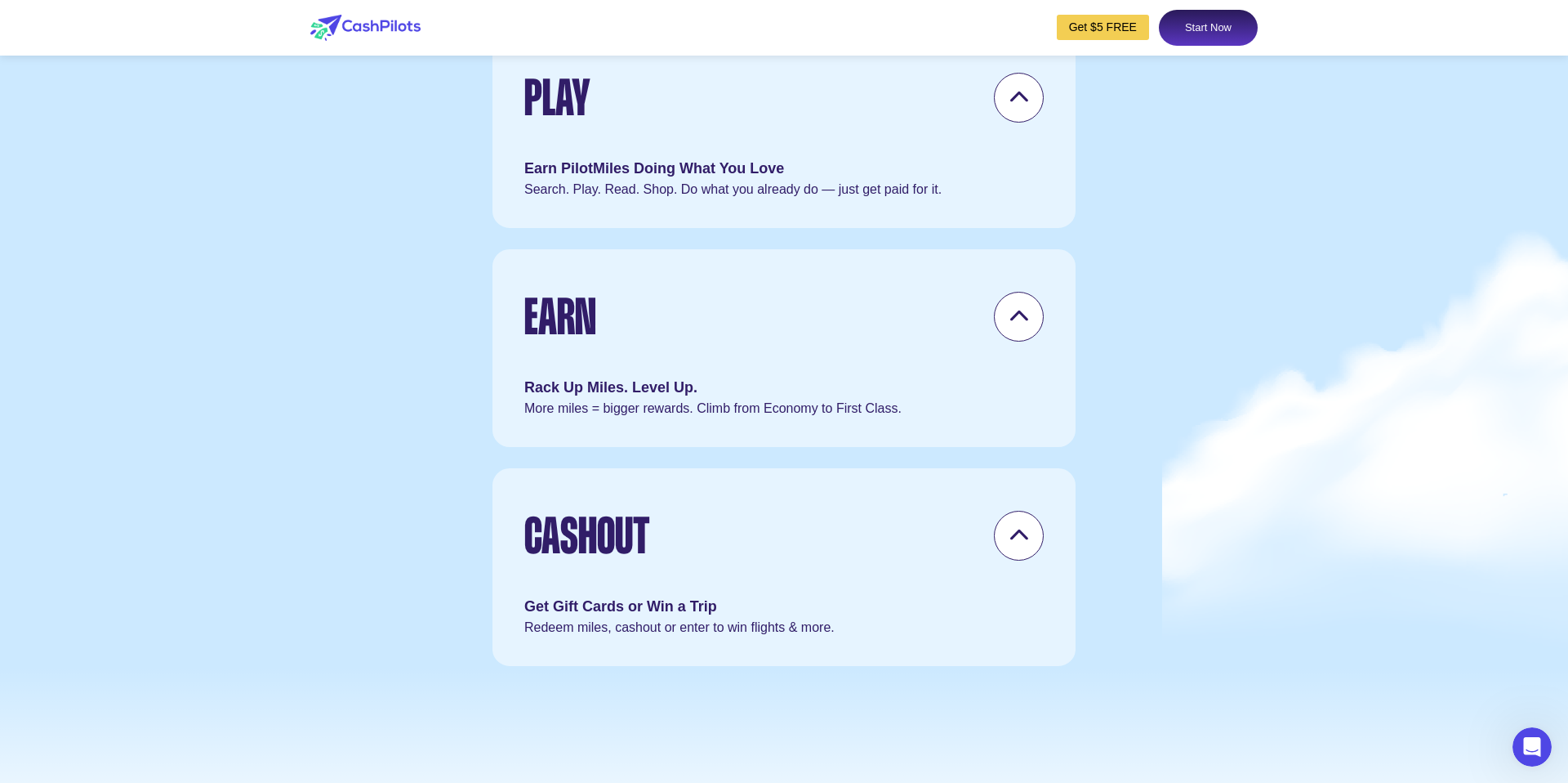
scroll to position [4813, 0]
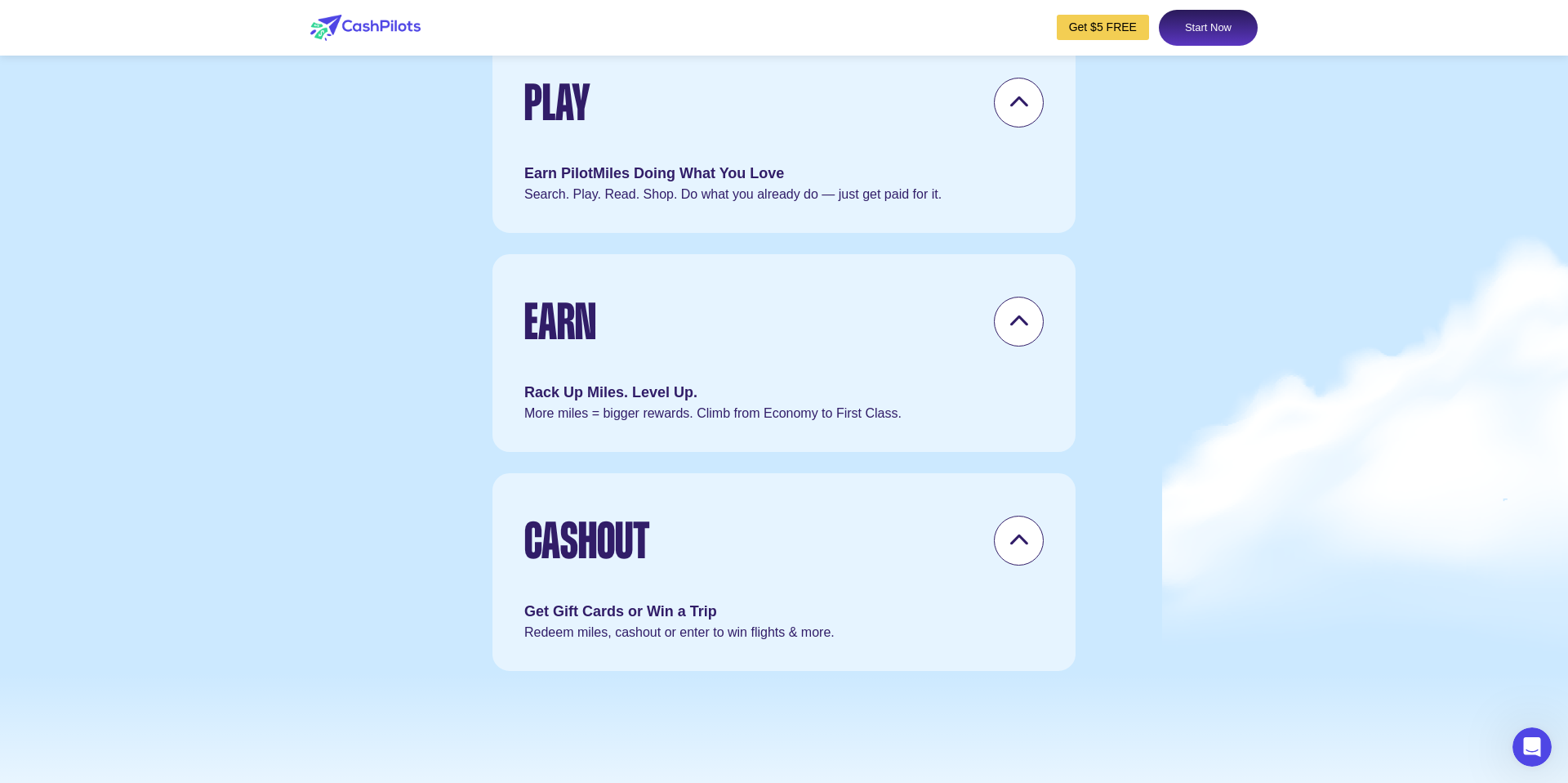
click at [1022, 113] on icon at bounding box center [1018, 102] width 20 height 20
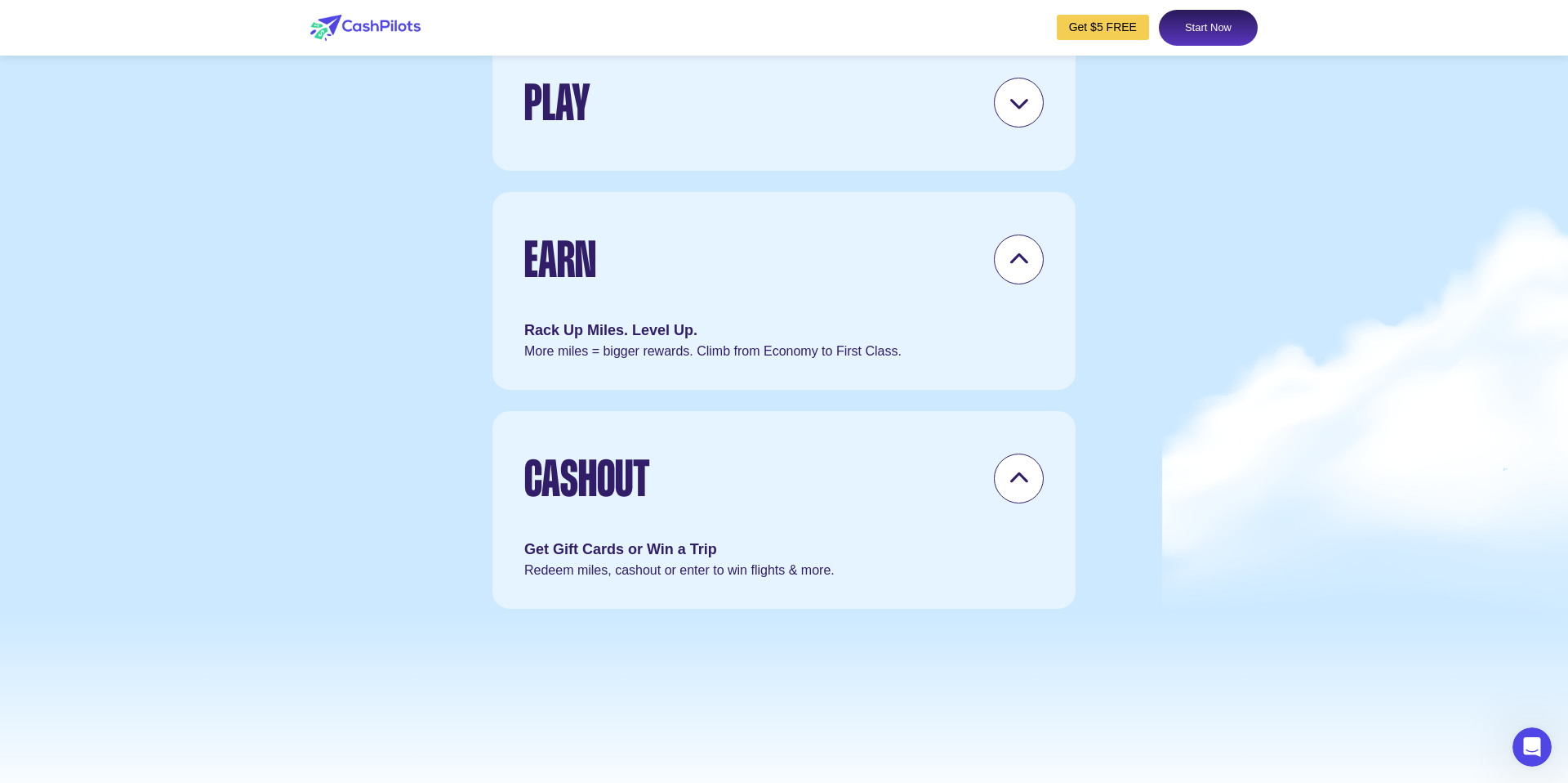
click at [1031, 284] on div at bounding box center [1018, 259] width 50 height 50
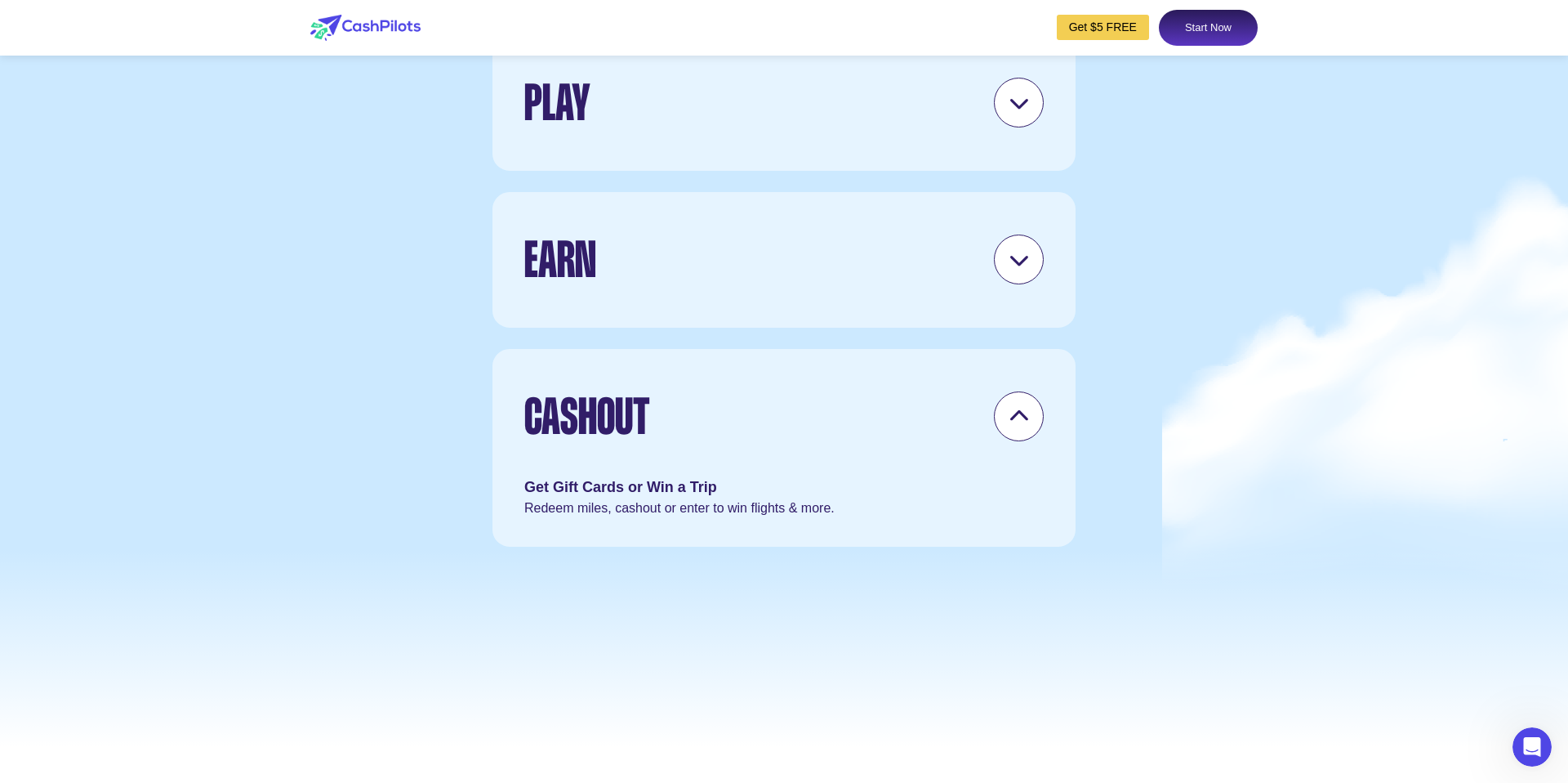
click at [1015, 426] on icon at bounding box center [1018, 416] width 20 height 20
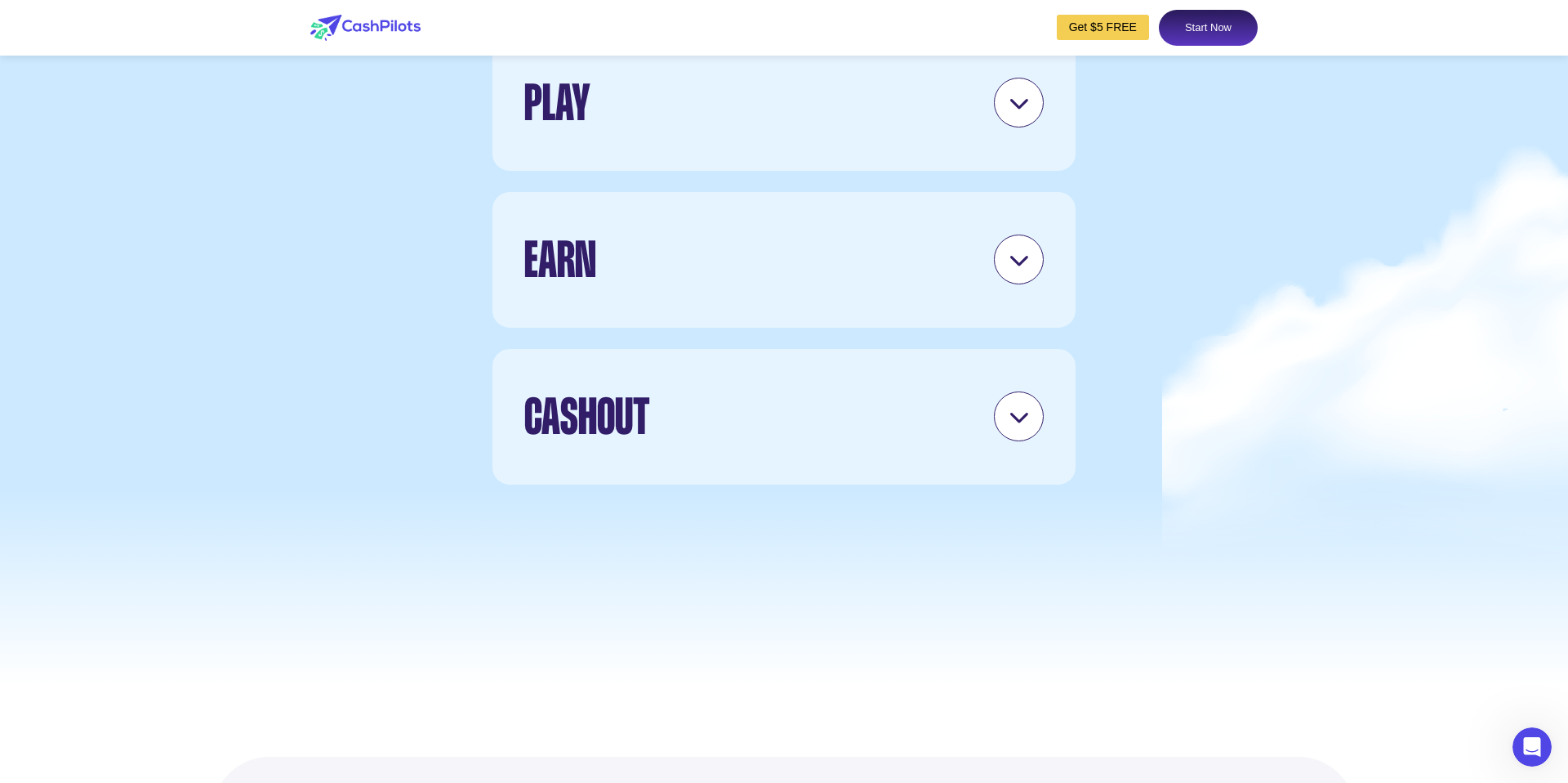
click at [1022, 128] on div at bounding box center [1018, 102] width 50 height 50
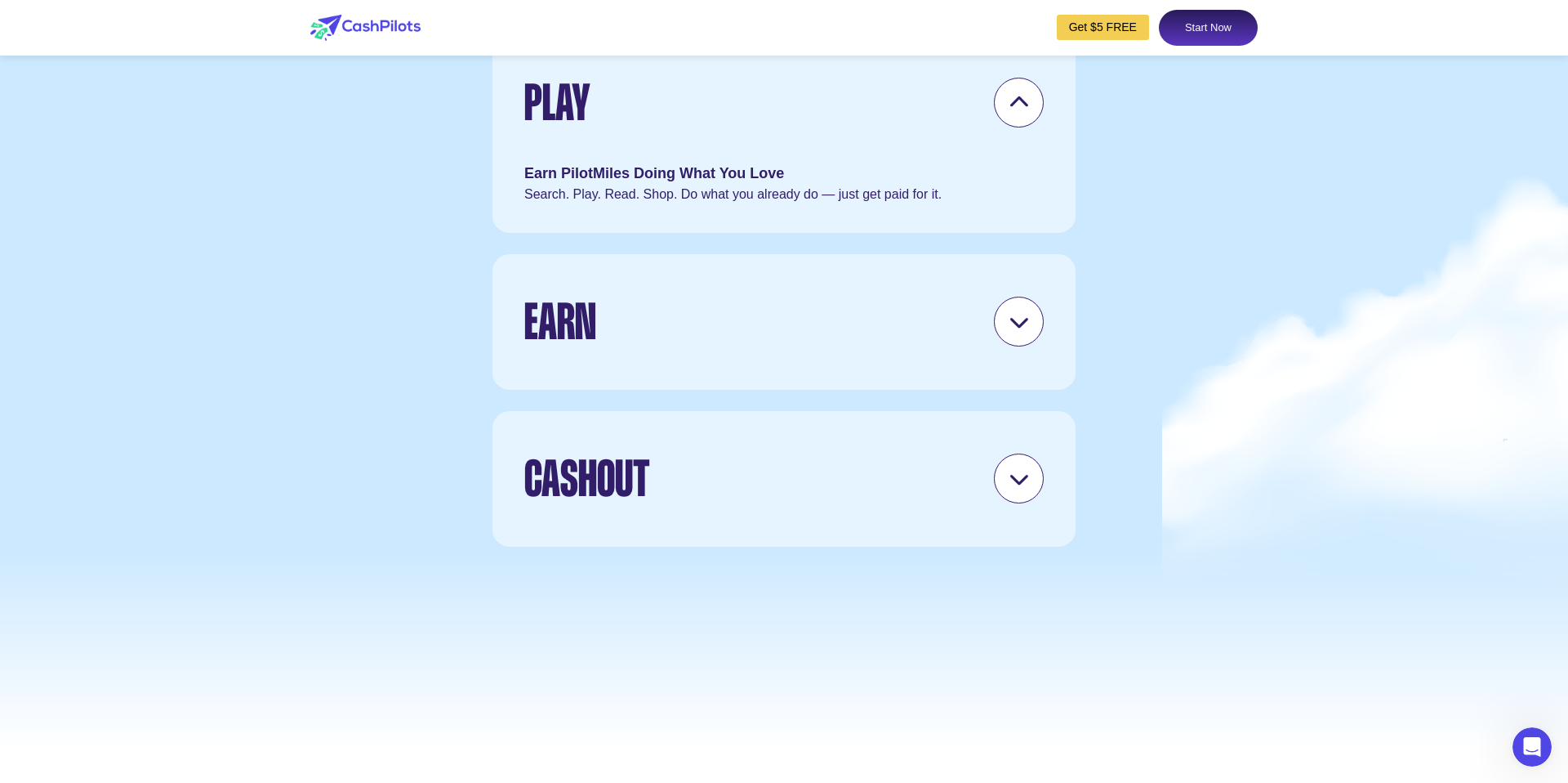
click at [1025, 332] on icon at bounding box center [1018, 320] width 20 height 20
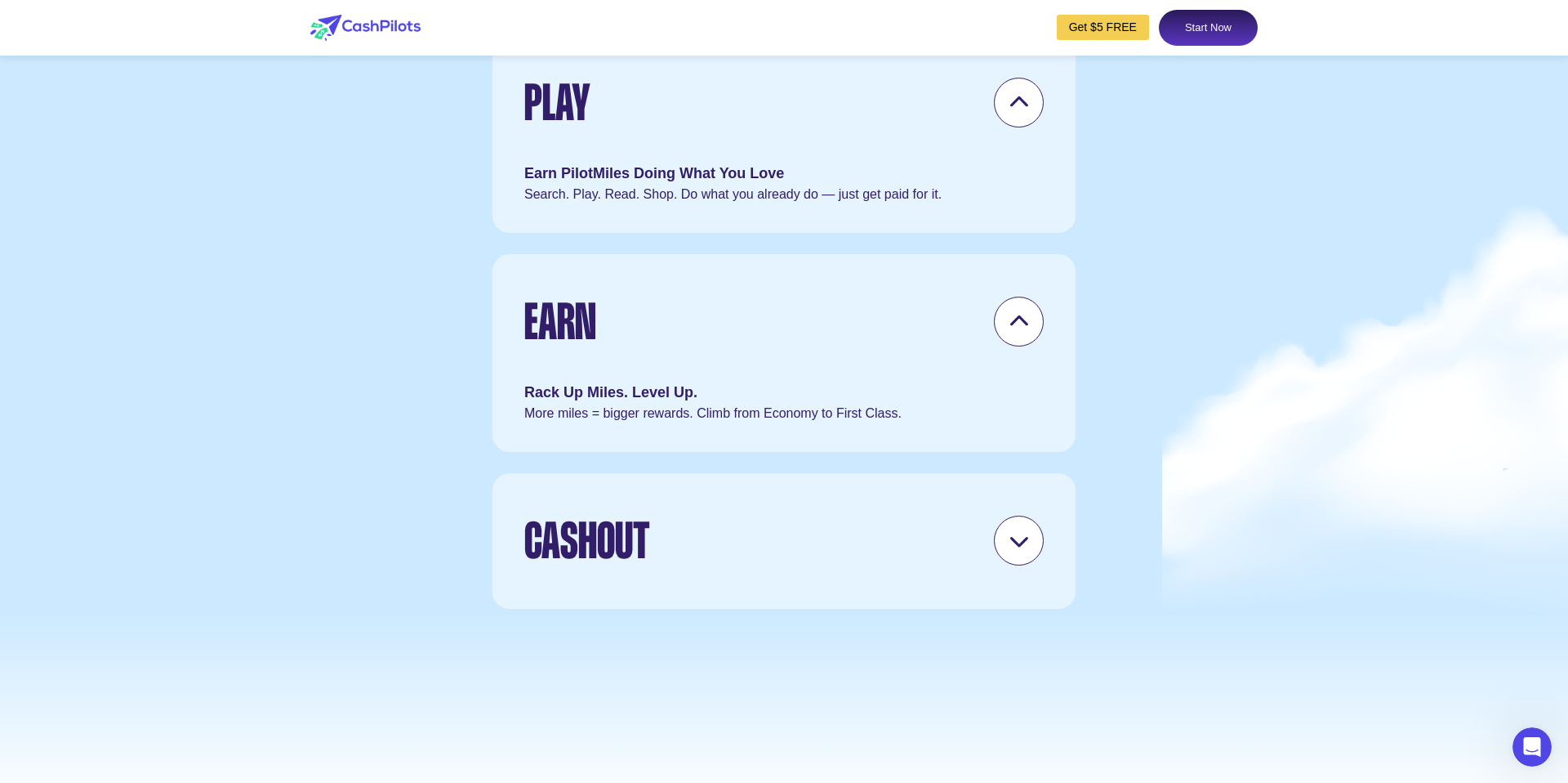
click at [1012, 550] on icon at bounding box center [1018, 540] width 20 height 20
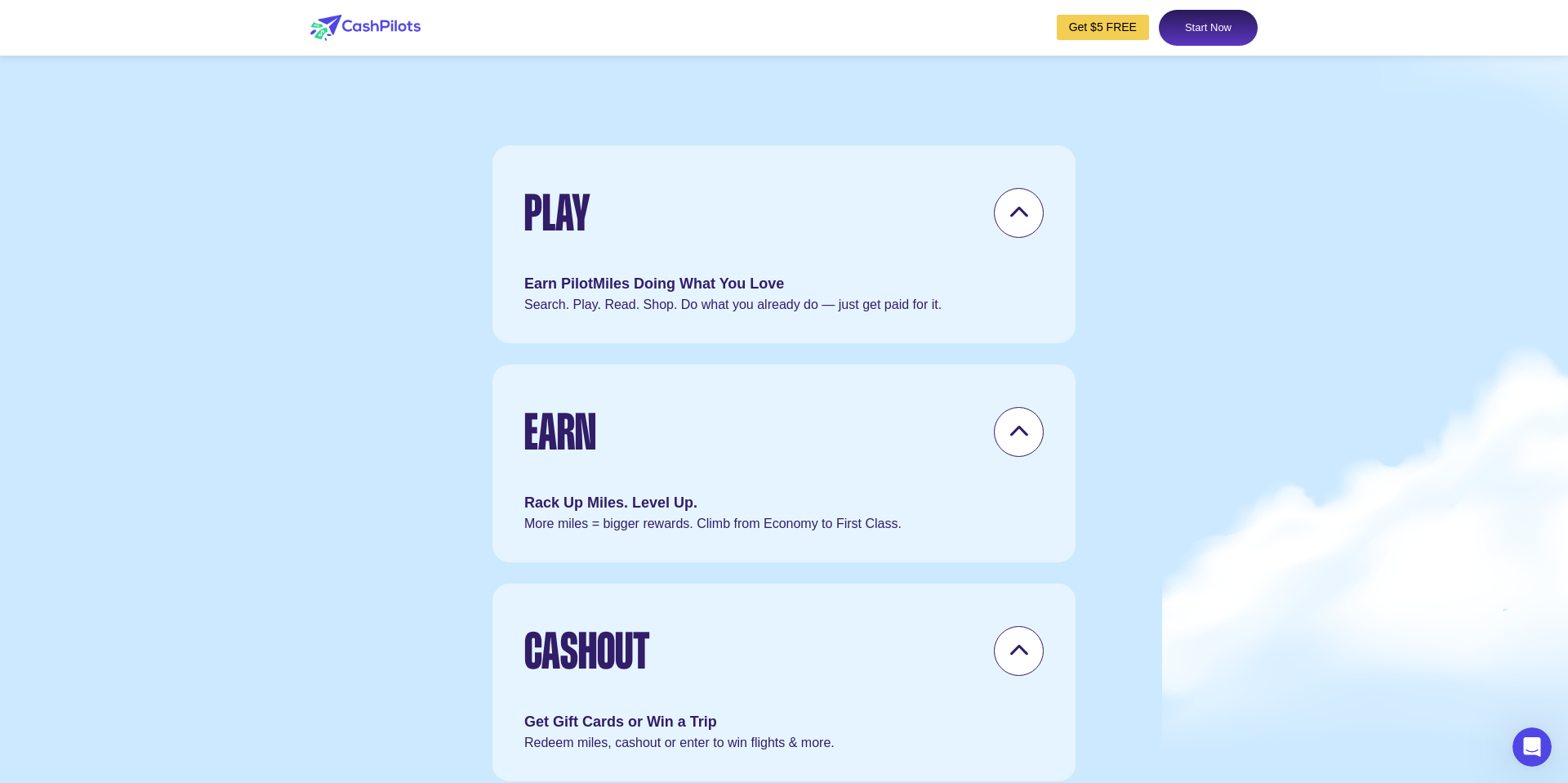
scroll to position [4700, 0]
